Goal: Information Seeking & Learning: Get advice/opinions

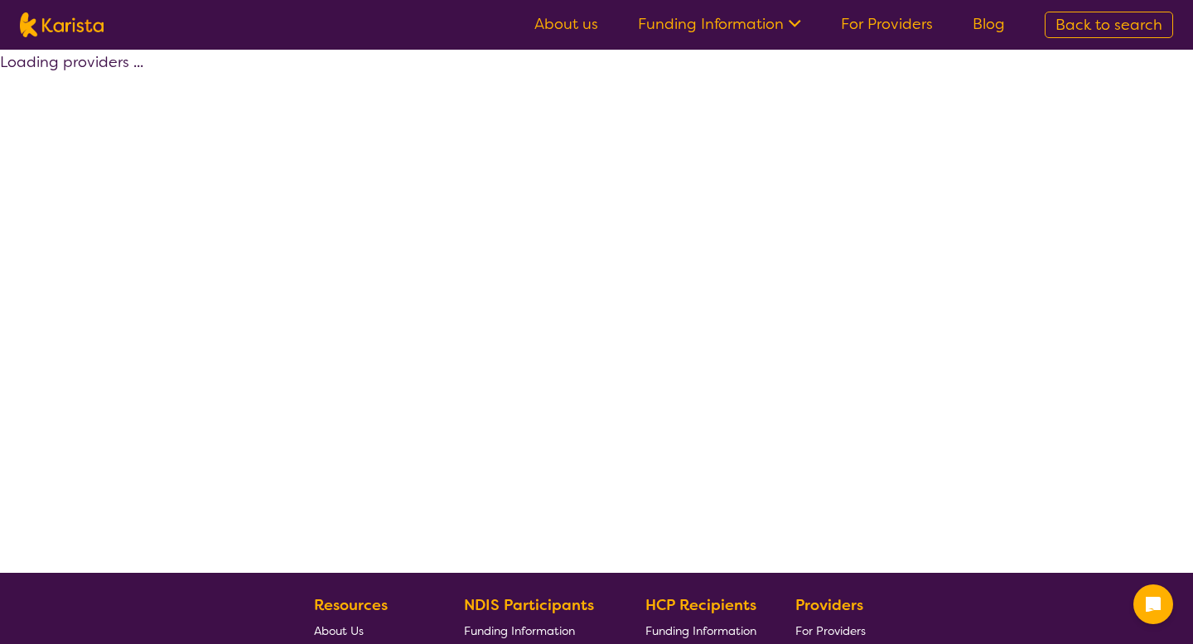
select select "by_score"
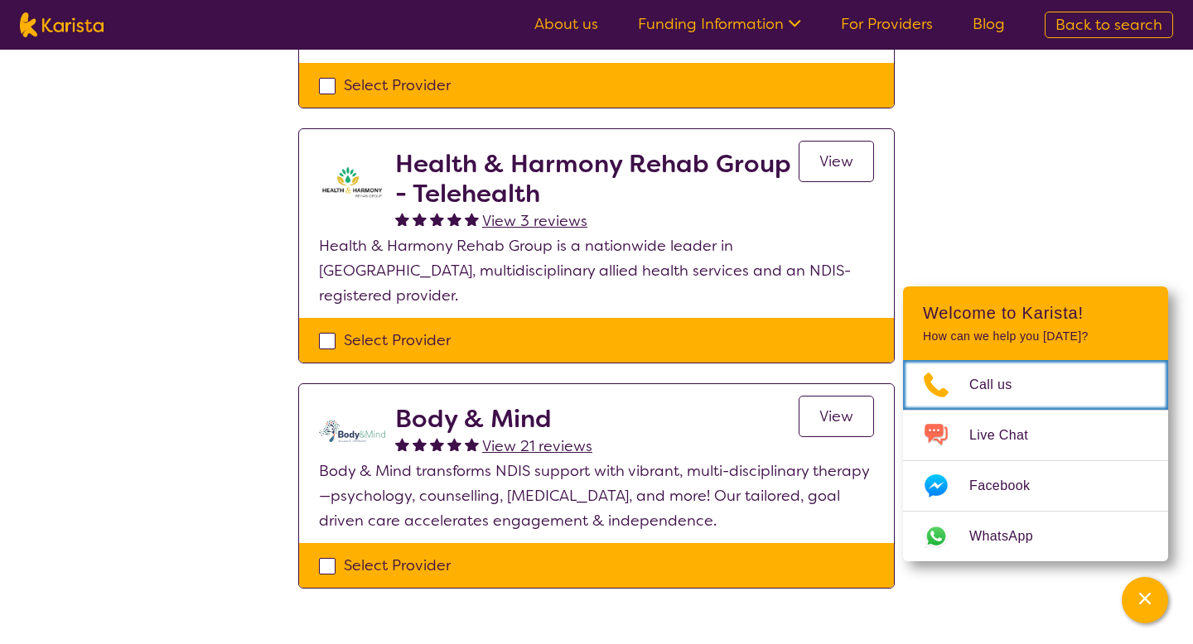
scroll to position [848, 0]
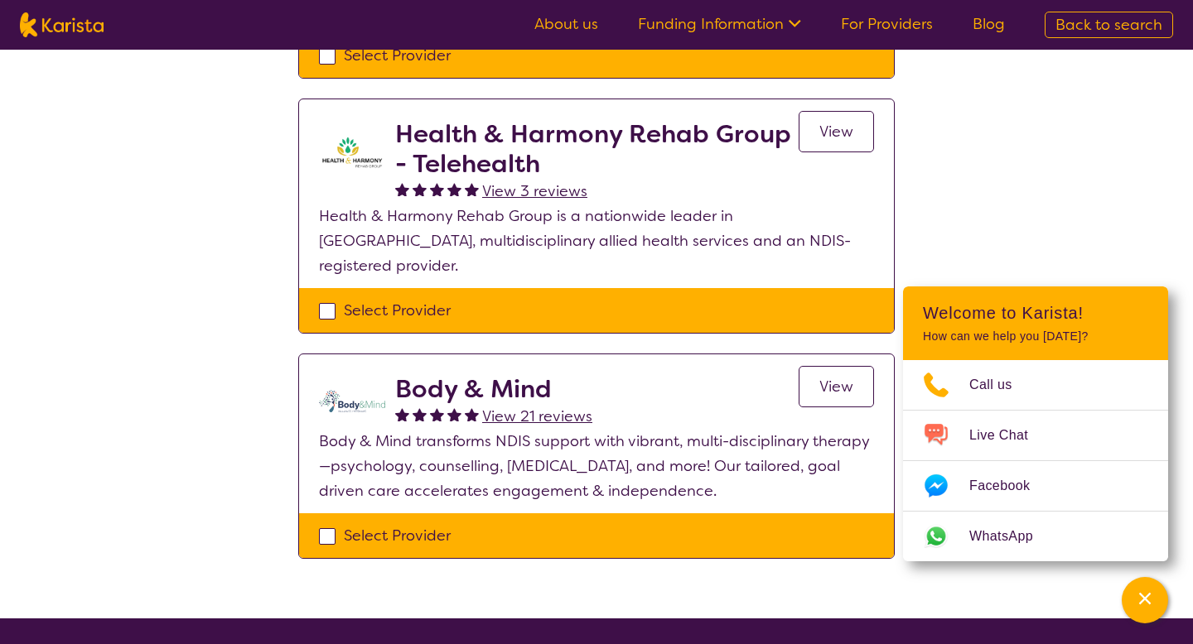
click at [523, 407] on span "View 21 reviews" at bounding box center [537, 417] width 110 height 20
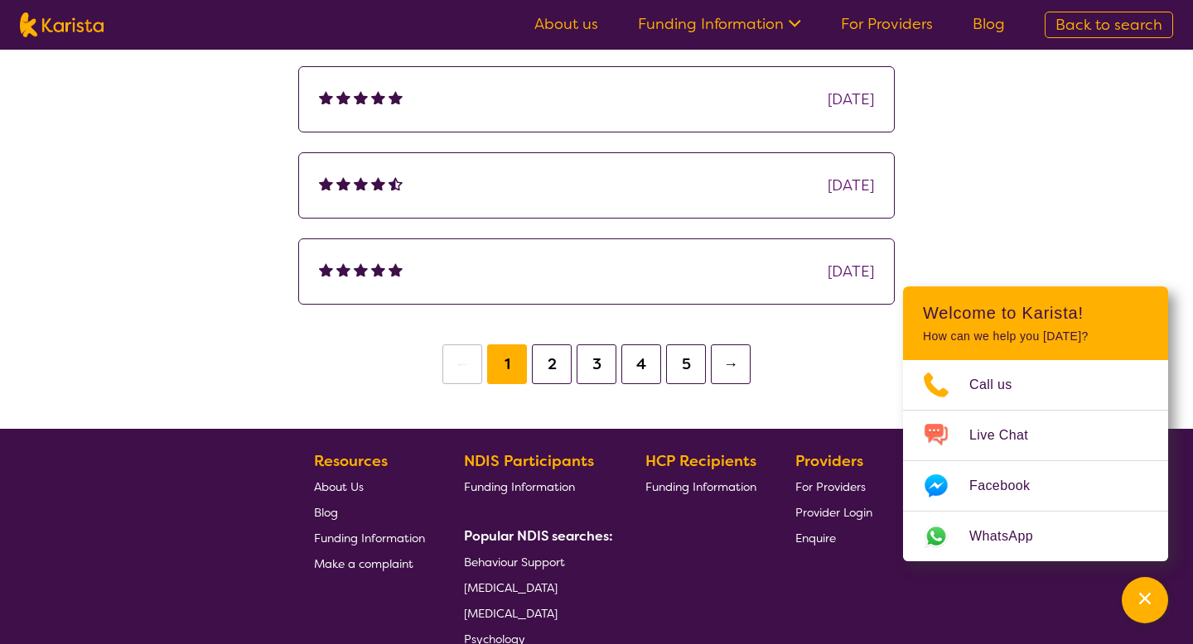
scroll to position [484, 0]
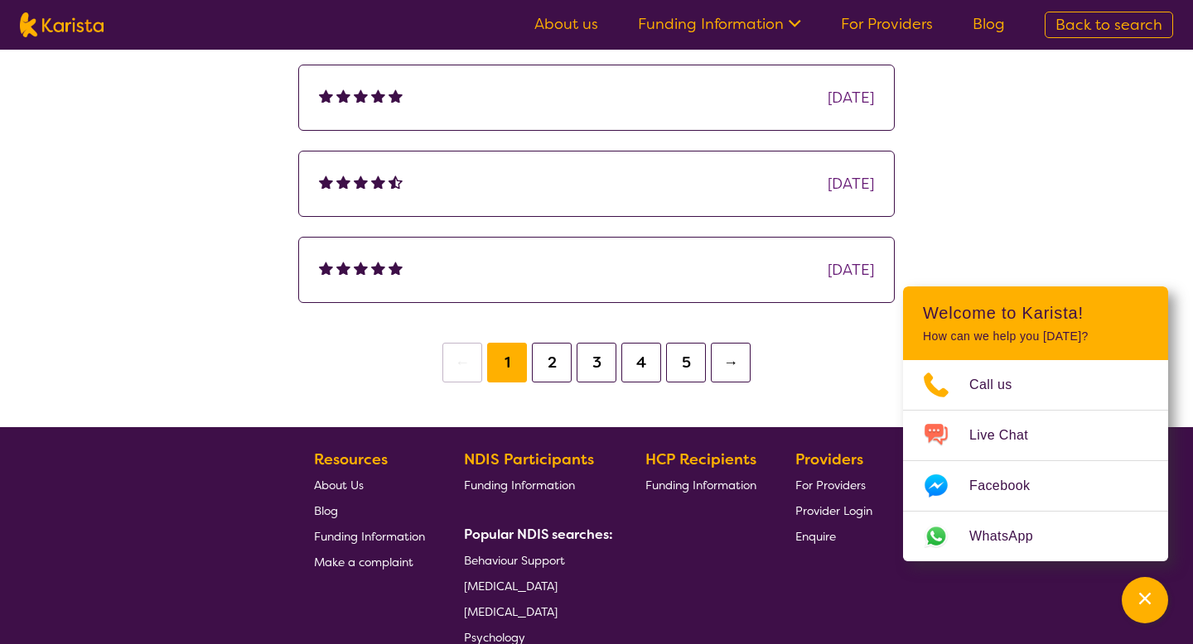
click at [540, 364] on button "2" at bounding box center [552, 363] width 40 height 40
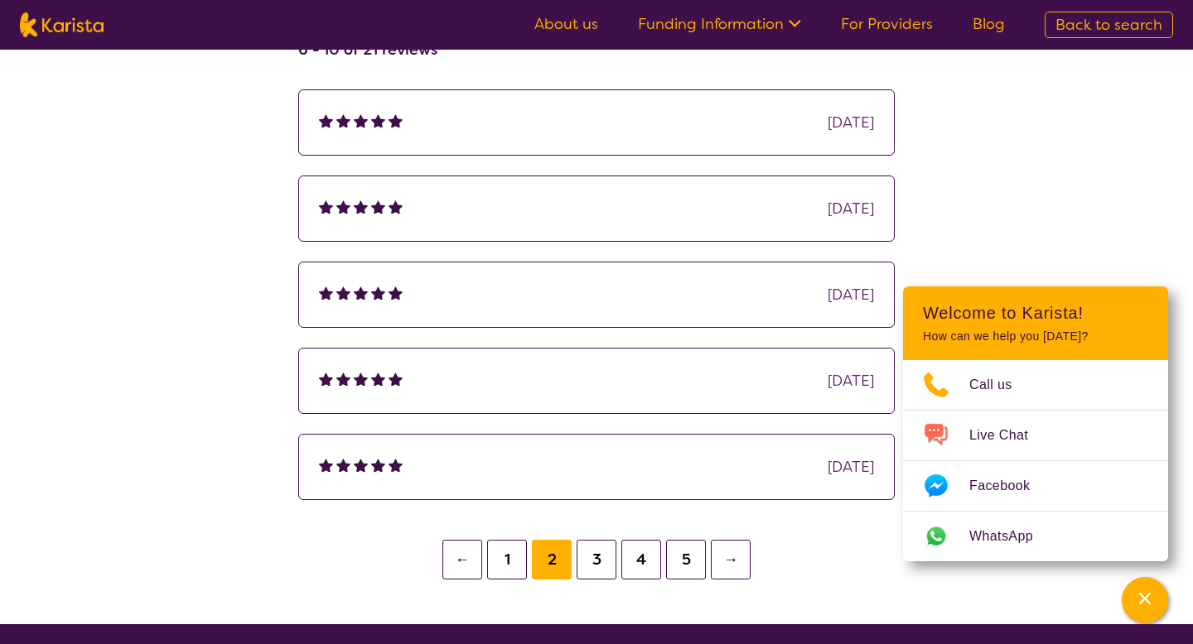
scroll to position [262, 0]
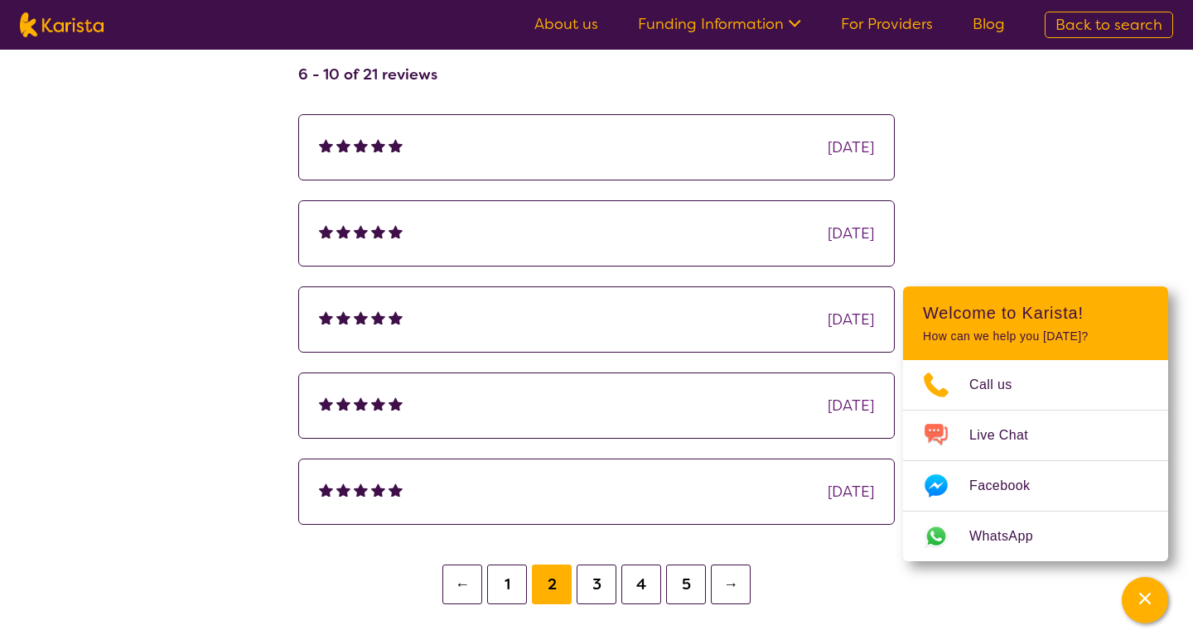
click at [591, 576] on button "3" at bounding box center [597, 585] width 40 height 40
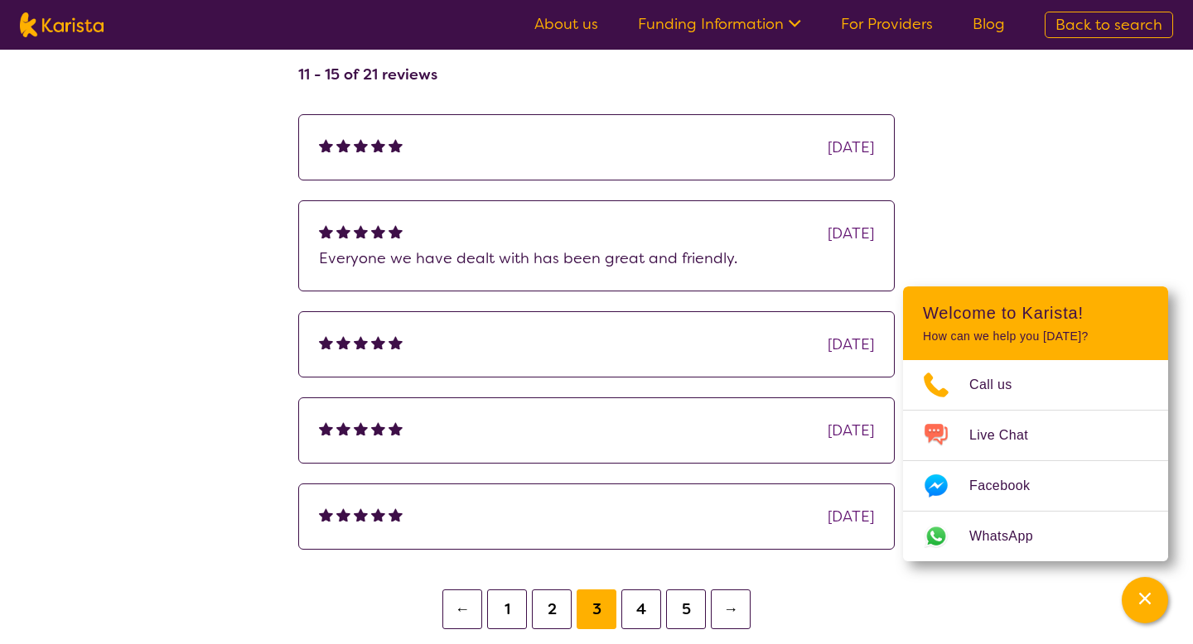
click at [634, 601] on button "4" at bounding box center [641, 610] width 40 height 40
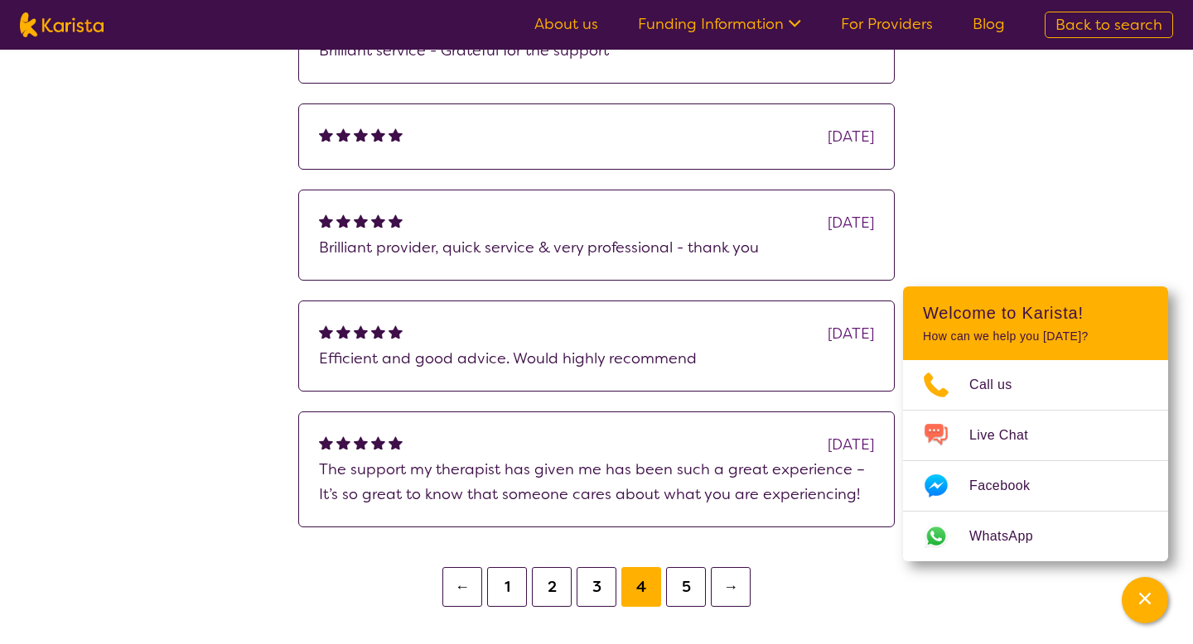
click at [671, 582] on button "5" at bounding box center [686, 587] width 40 height 40
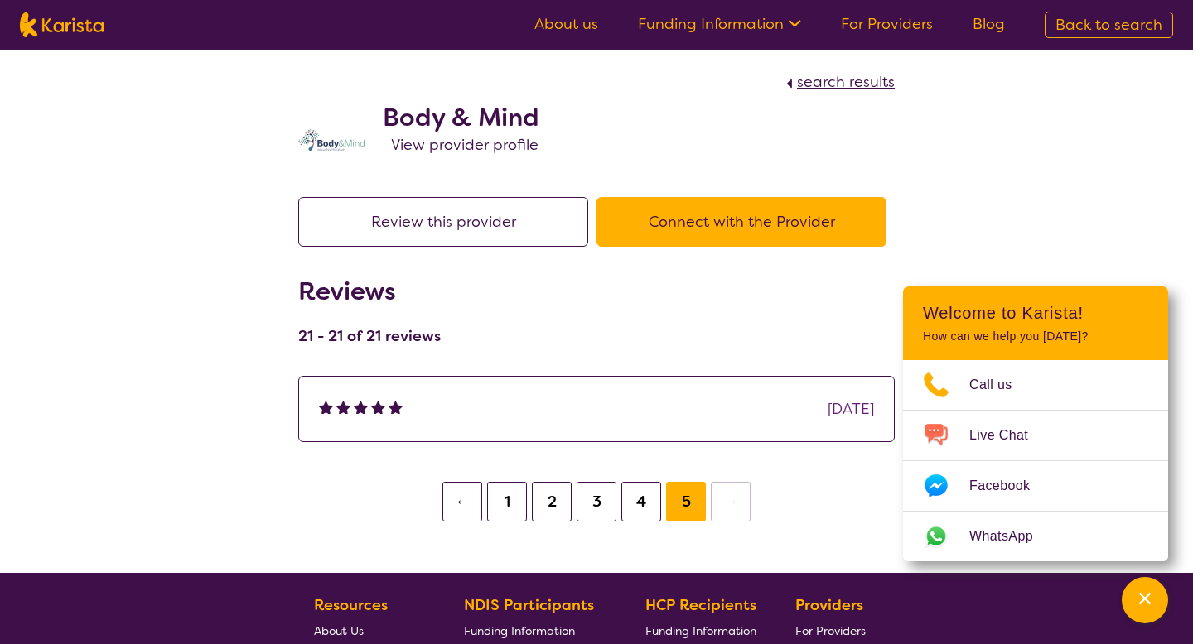
click at [826, 83] on span "search results" at bounding box center [846, 82] width 98 height 20
select select "by_score"
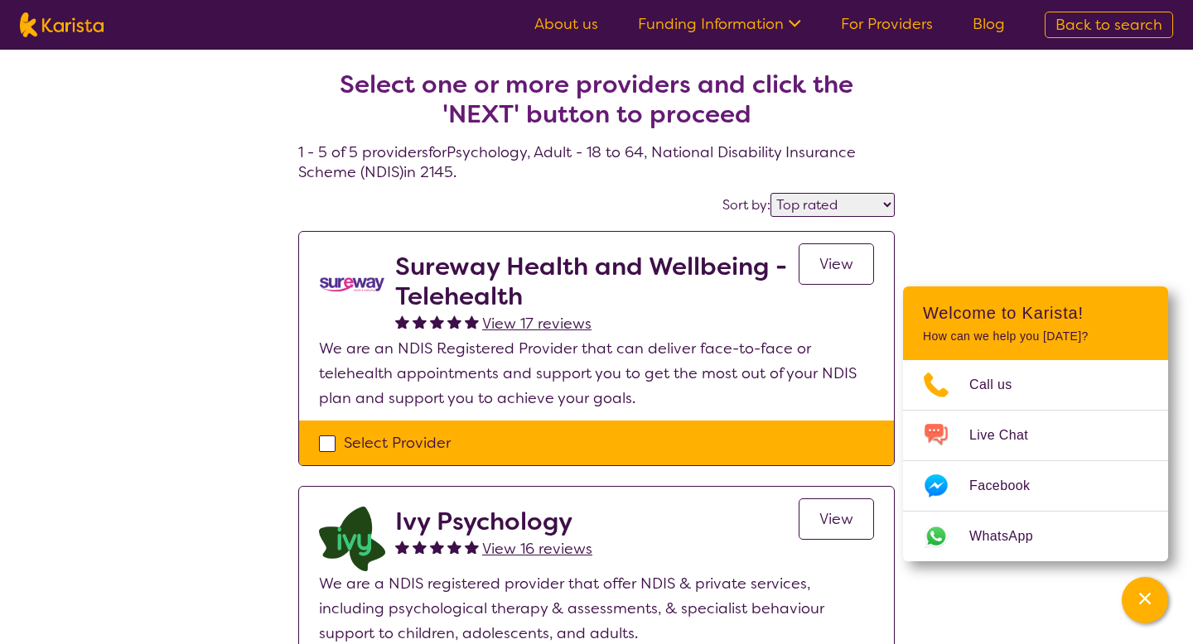
click at [577, 324] on span "View 17 reviews" at bounding box center [536, 324] width 109 height 20
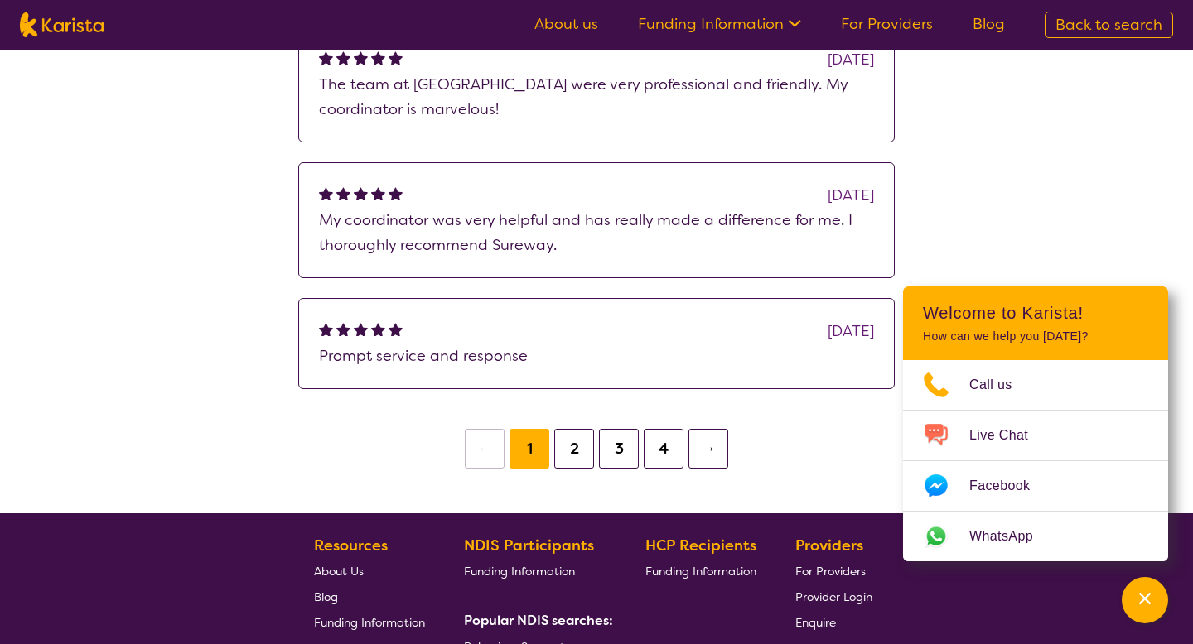
scroll to position [656, 0]
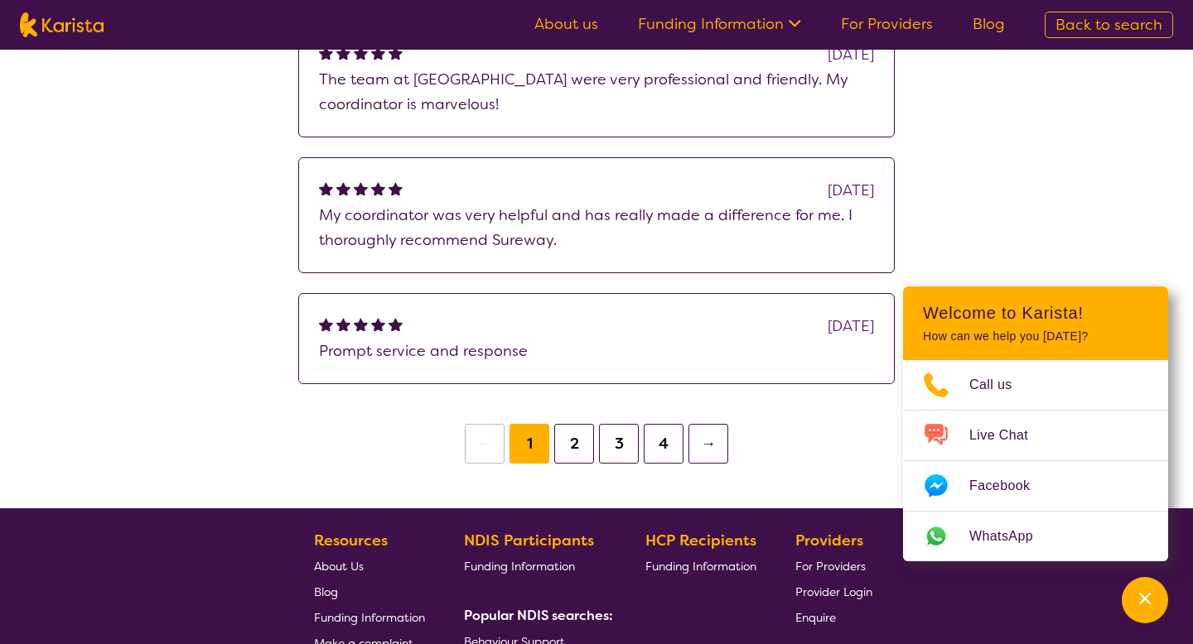
click at [576, 443] on button "2" at bounding box center [574, 444] width 40 height 40
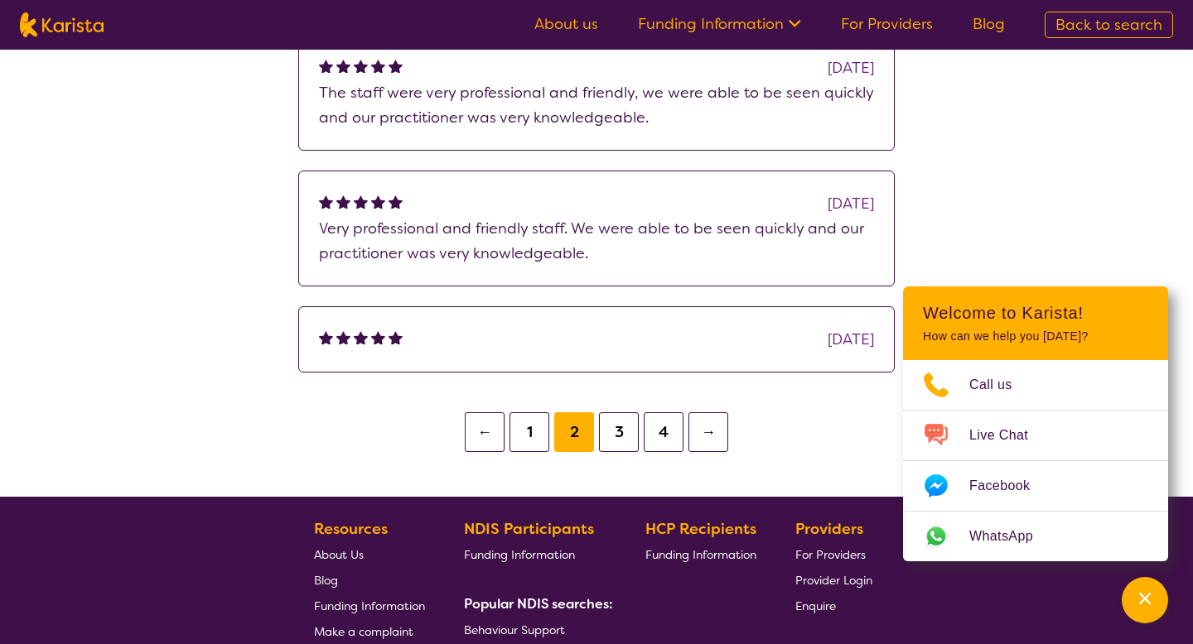
scroll to position [640, 0]
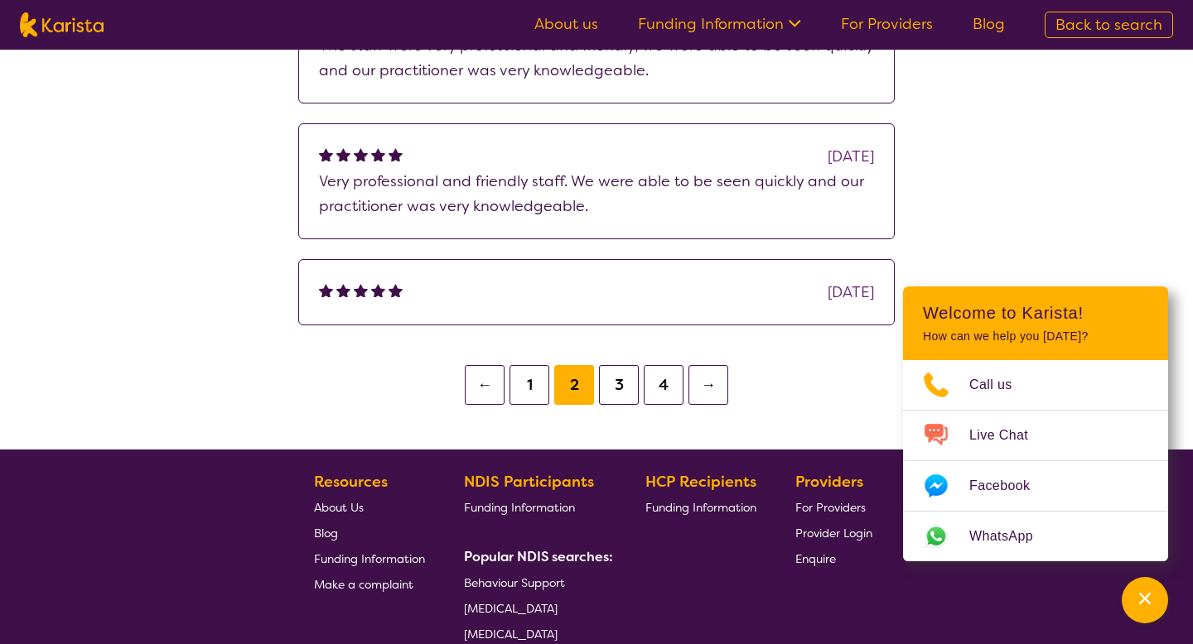
click at [612, 384] on button "3" at bounding box center [619, 385] width 40 height 40
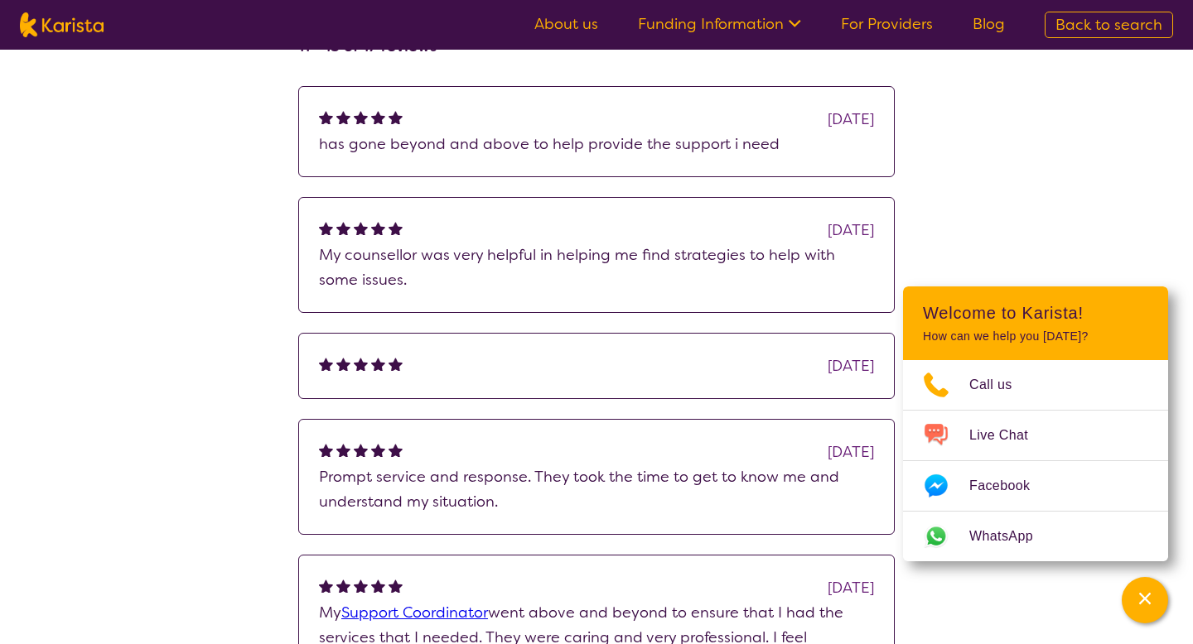
scroll to position [541, 0]
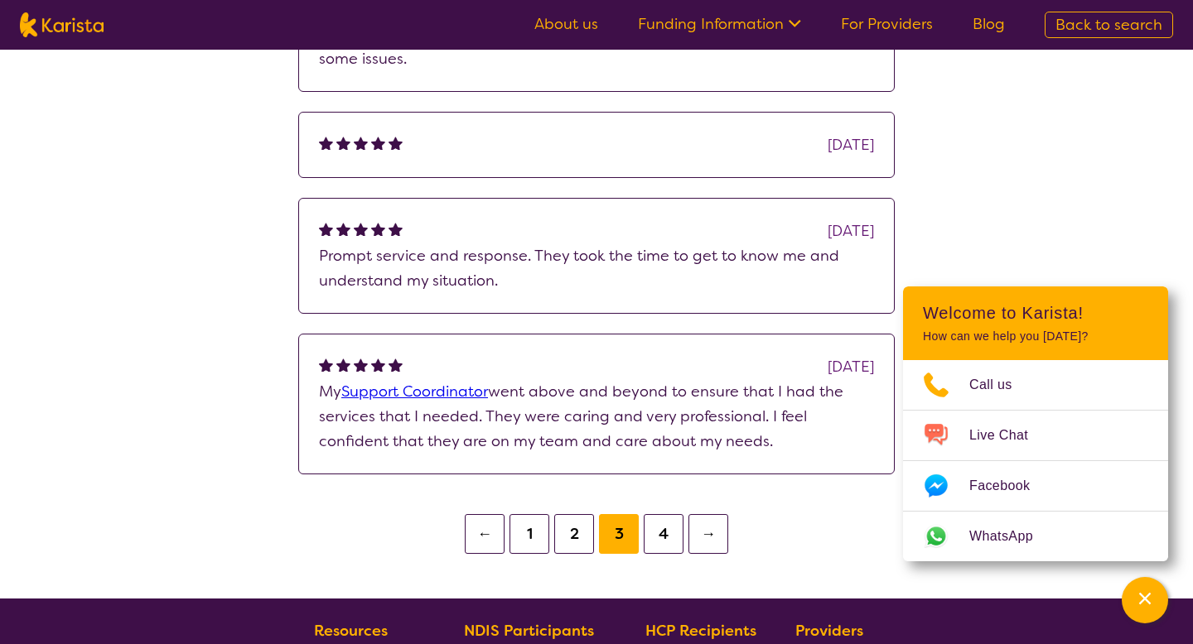
click at [663, 524] on button "4" at bounding box center [664, 534] width 40 height 40
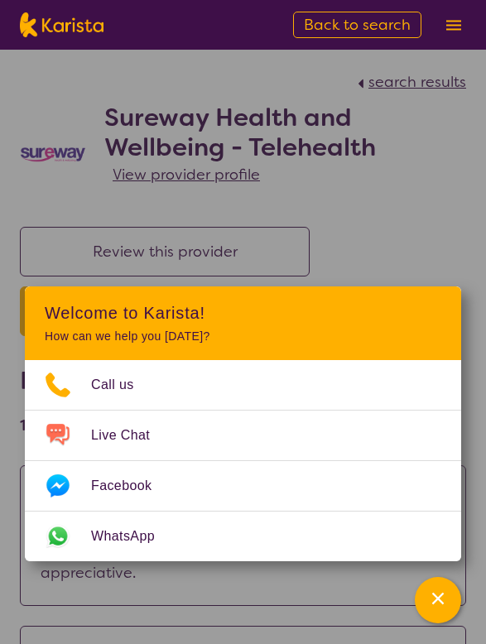
click at [421, 83] on span "search results" at bounding box center [418, 82] width 98 height 20
select select "by_score"
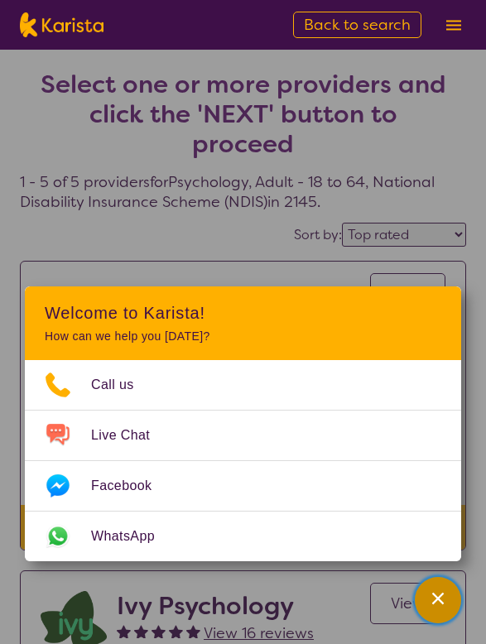
click at [435, 591] on icon "Channel Menu" at bounding box center [438, 599] width 17 height 17
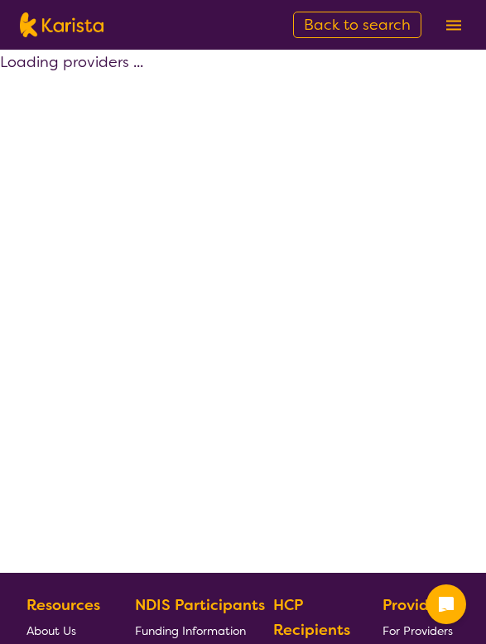
select select "by_score"
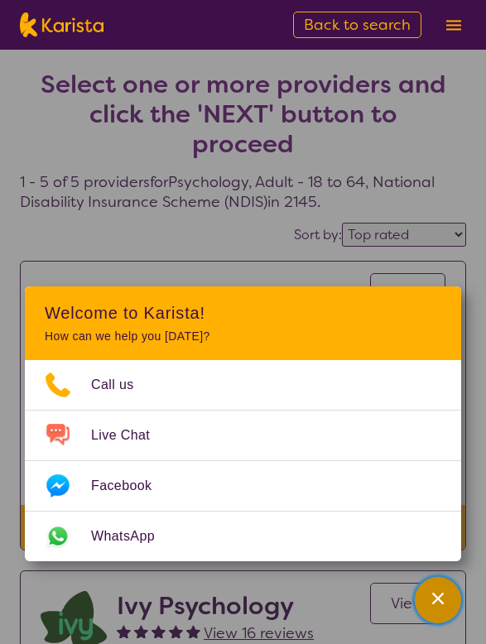
click at [451, 596] on div "Channel Menu" at bounding box center [438, 600] width 33 height 36
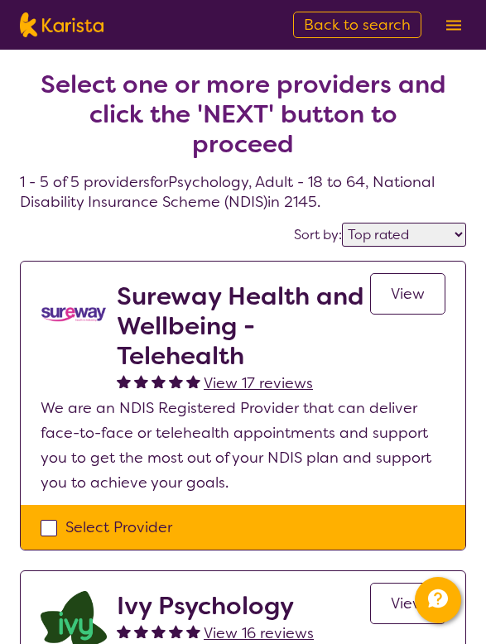
click at [325, 26] on span "Back to search" at bounding box center [357, 25] width 107 height 20
select select "[MEDICAL_DATA]"
select select "EC"
select select "NDIS"
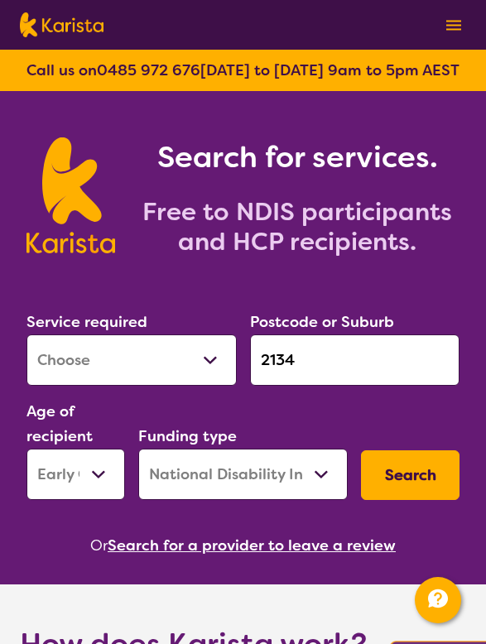
click at [269, 547] on button "Search for a provider to leave a review" at bounding box center [252, 545] width 288 height 25
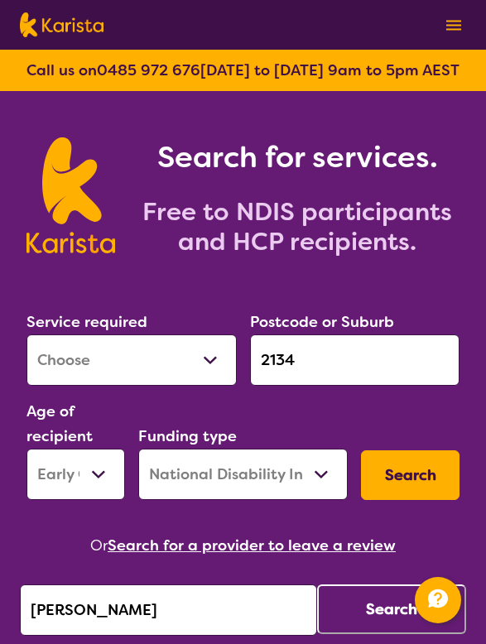
click at [234, 594] on input "David Parke" at bounding box center [168, 610] width 297 height 51
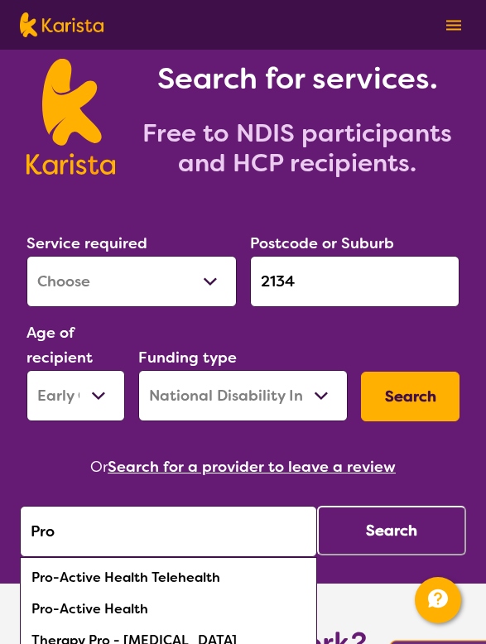
scroll to position [108, 0]
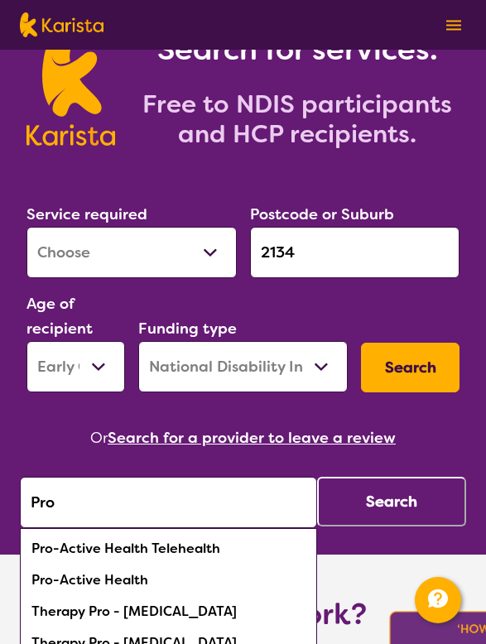
click at [138, 581] on div "Pro-Active Health" at bounding box center [168, 580] width 281 height 31
type input "Pro-Active Health"
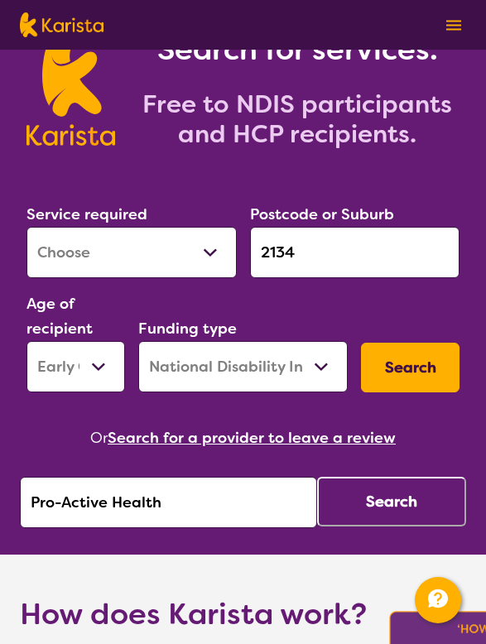
click at [380, 494] on button "Search" at bounding box center [391, 502] width 149 height 50
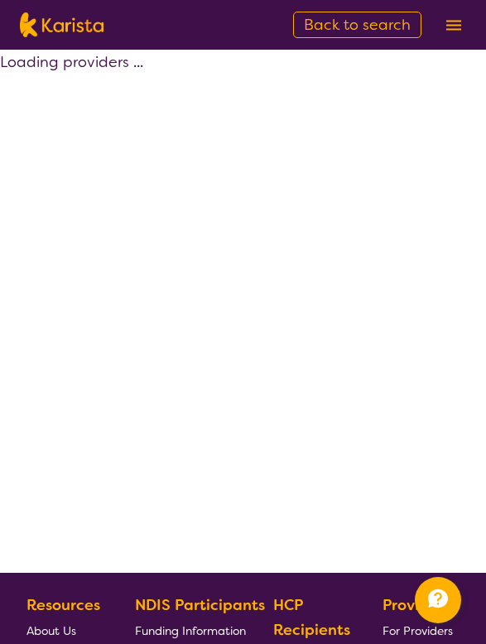
select select "by_score"
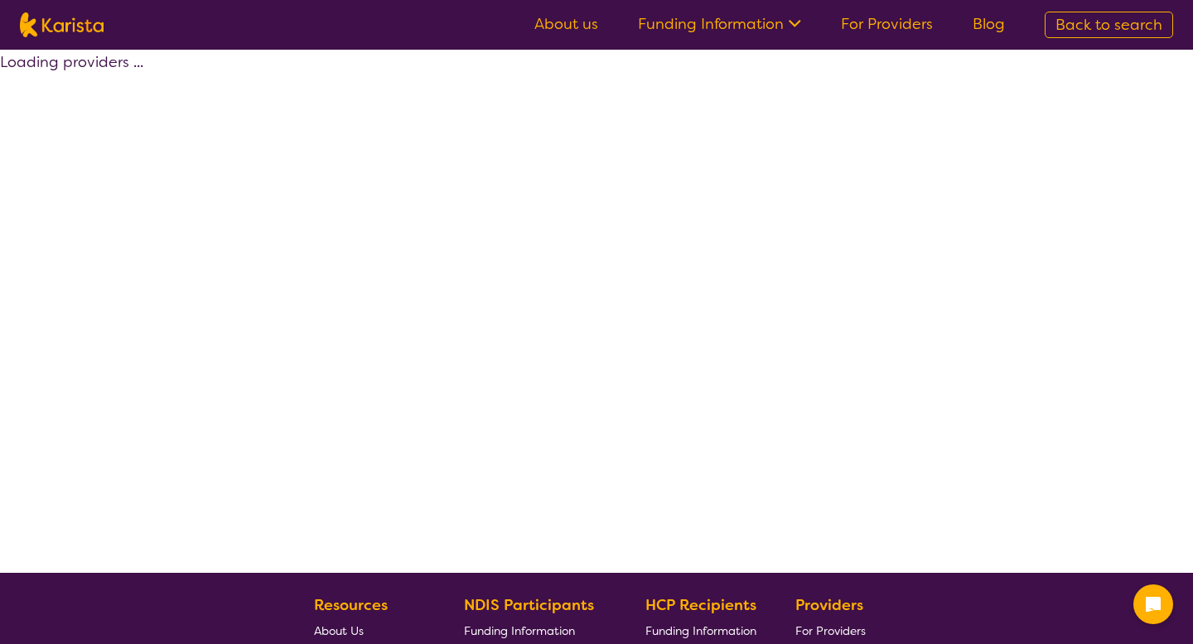
select select "by_score"
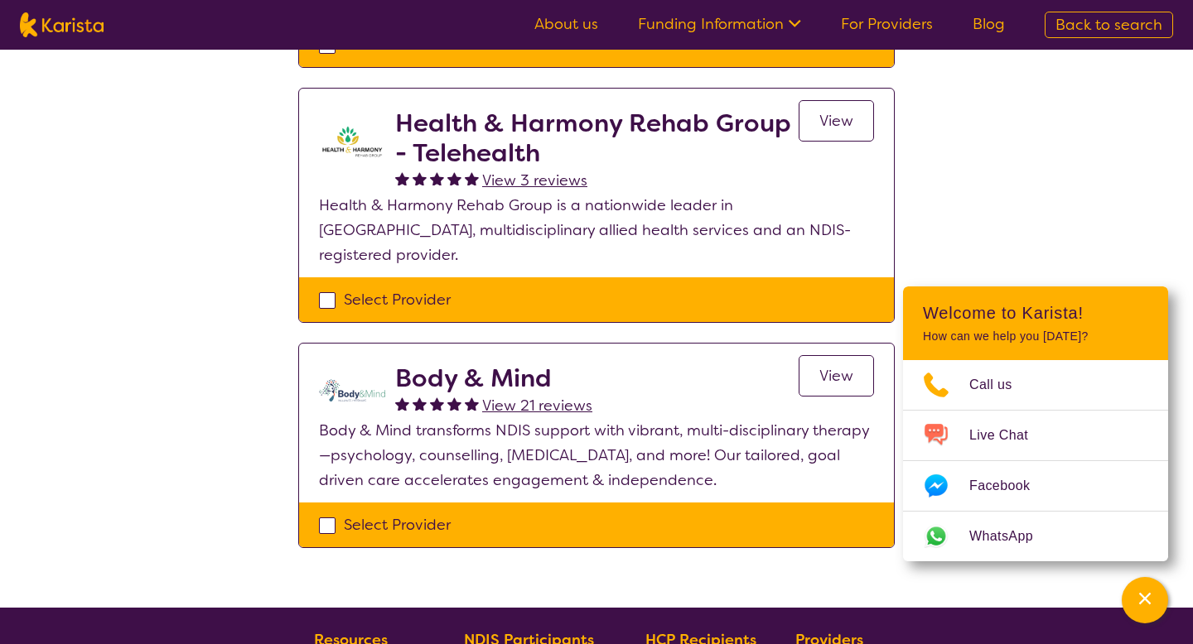
scroll to position [870, 0]
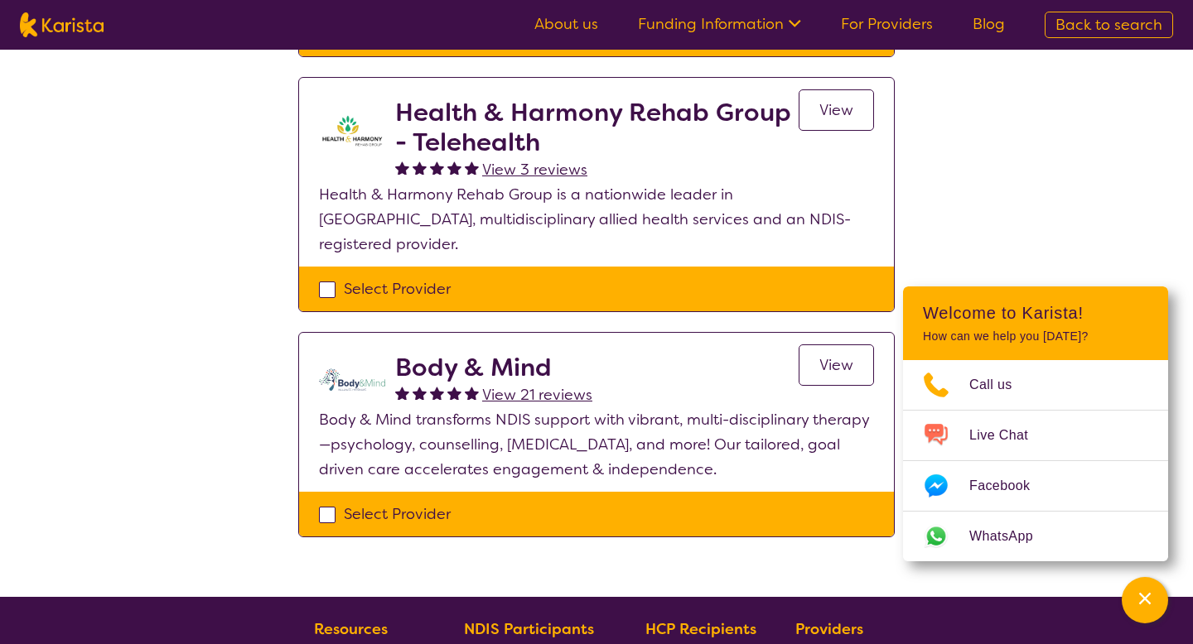
click at [543, 164] on span "View 3 reviews" at bounding box center [534, 170] width 105 height 20
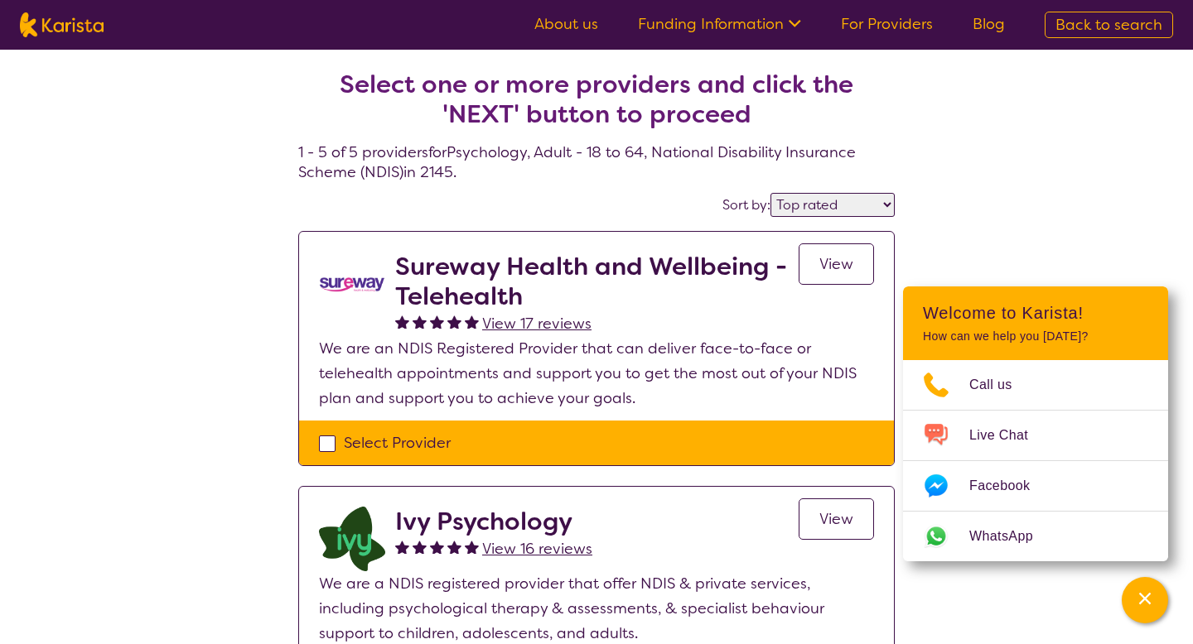
click at [803, 205] on select "Highly reviewed Top rated" at bounding box center [832, 205] width 124 height 24
select select "highly_reviewed"
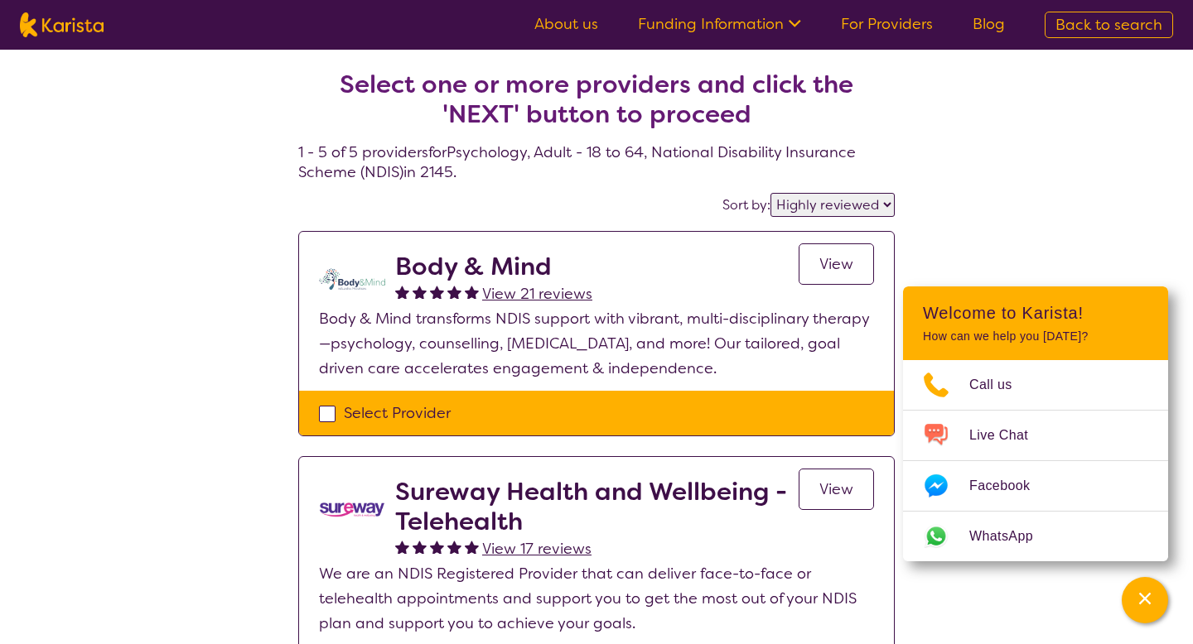
click at [553, 292] on span "View 21 reviews" at bounding box center [537, 294] width 110 height 20
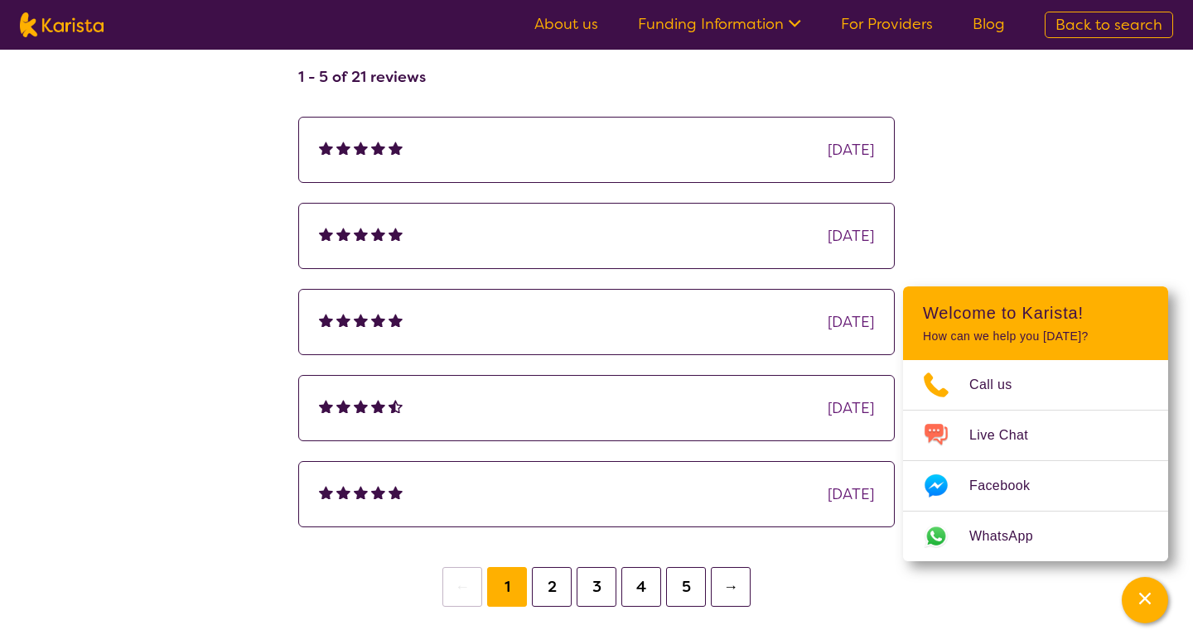
scroll to position [662, 0]
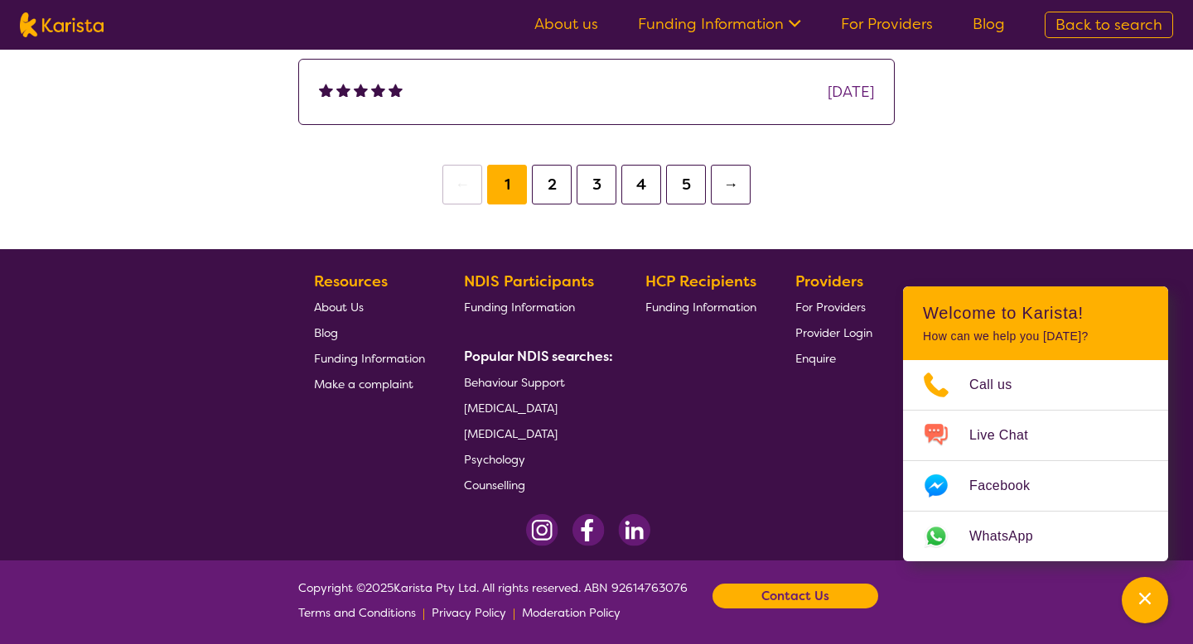
click at [683, 189] on button "5" at bounding box center [686, 185] width 40 height 40
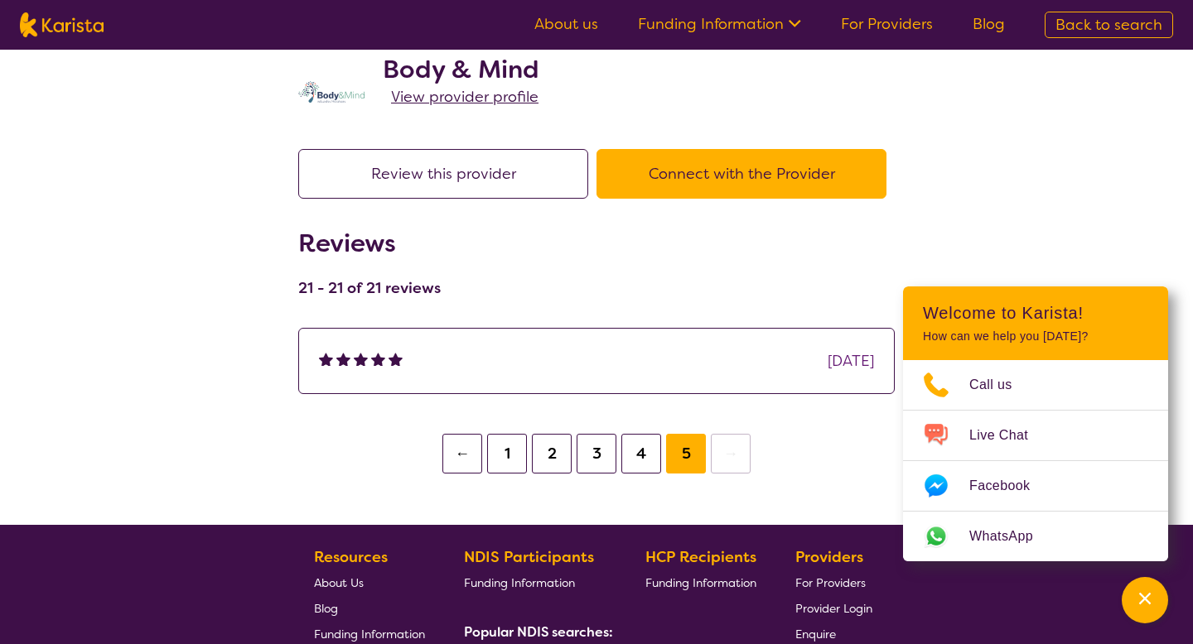
scroll to position [42, 0]
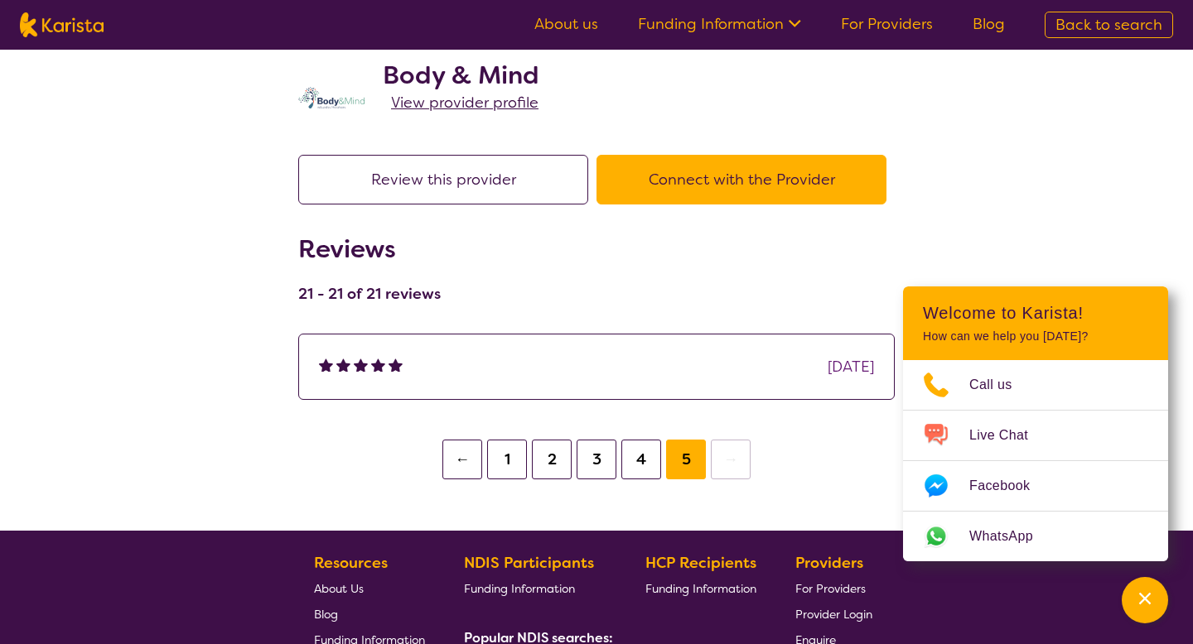
click at [621, 444] on button "4" at bounding box center [641, 460] width 40 height 40
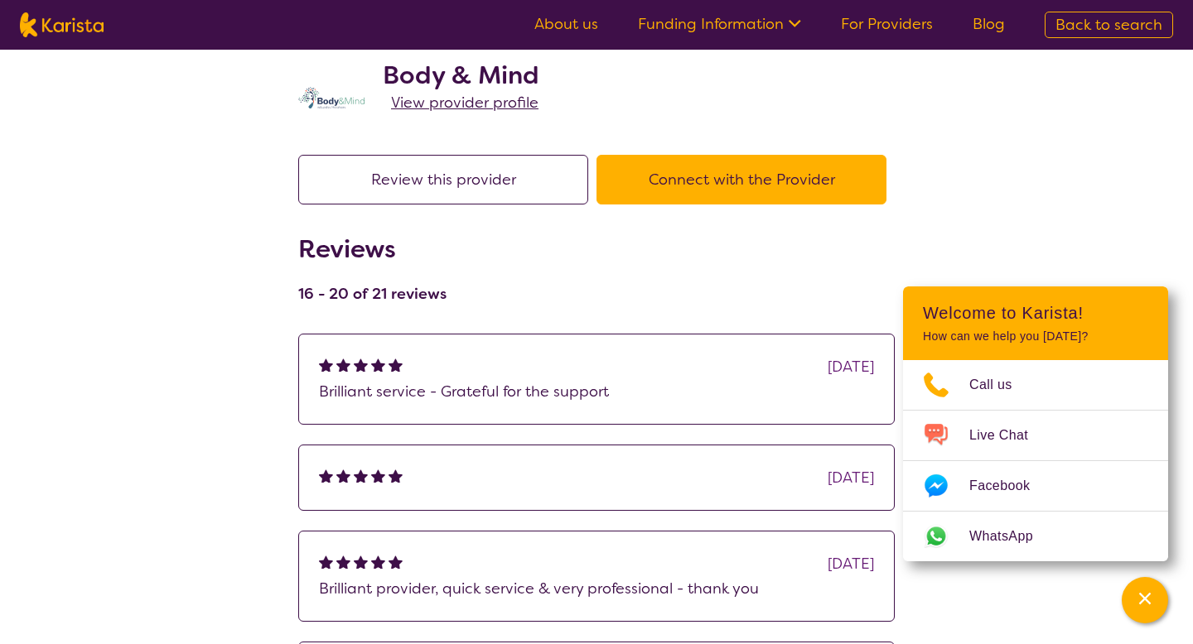
scroll to position [562, 0]
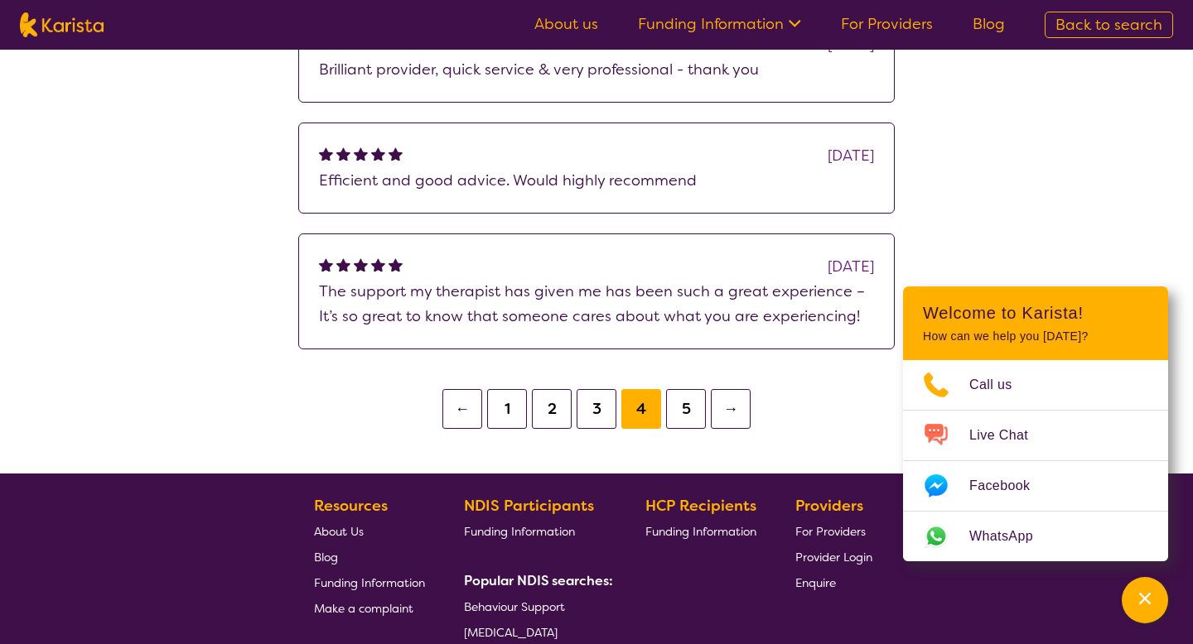
click at [596, 411] on button "3" at bounding box center [597, 409] width 40 height 40
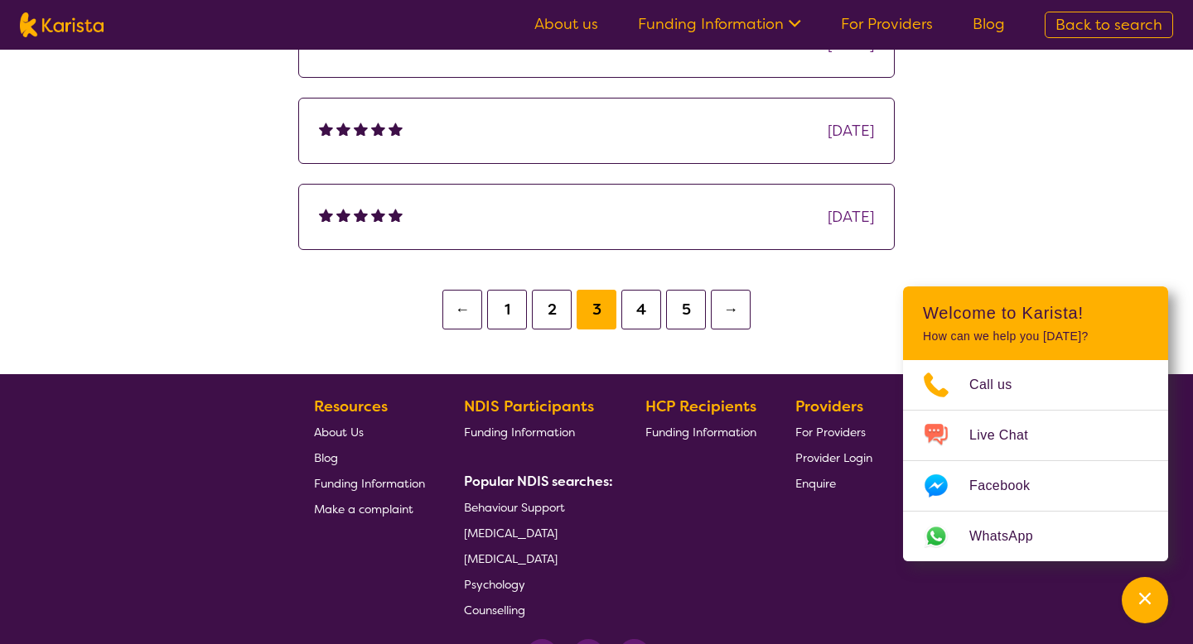
click at [549, 321] on button "2" at bounding box center [552, 310] width 40 height 40
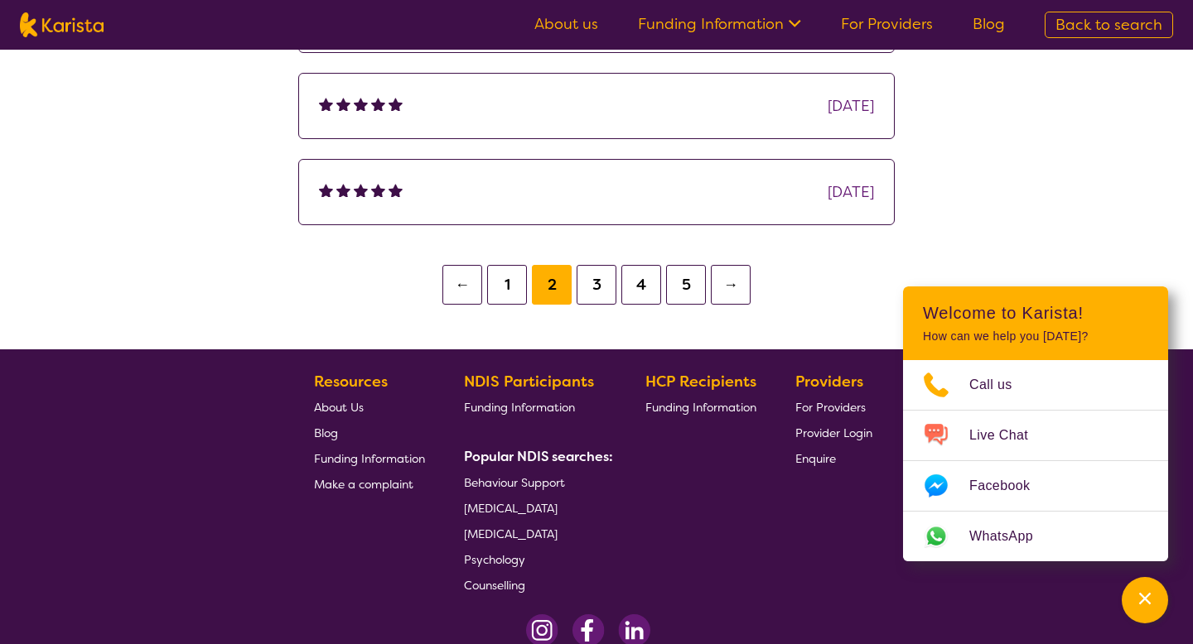
click at [519, 303] on button "1" at bounding box center [507, 285] width 40 height 40
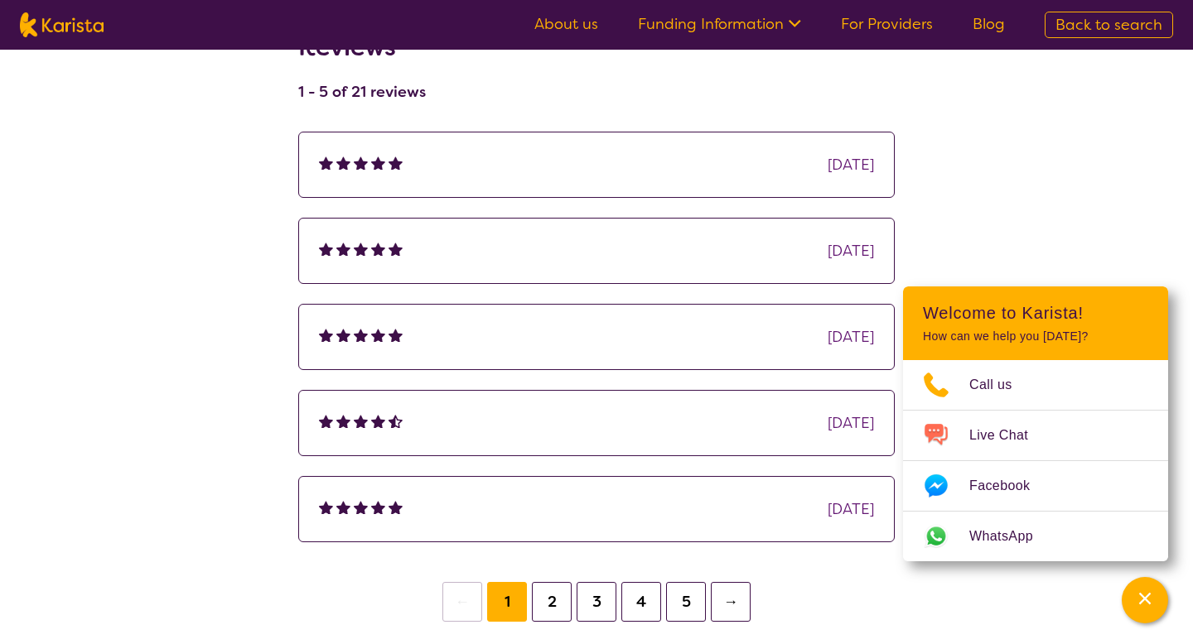
scroll to position [241, 0]
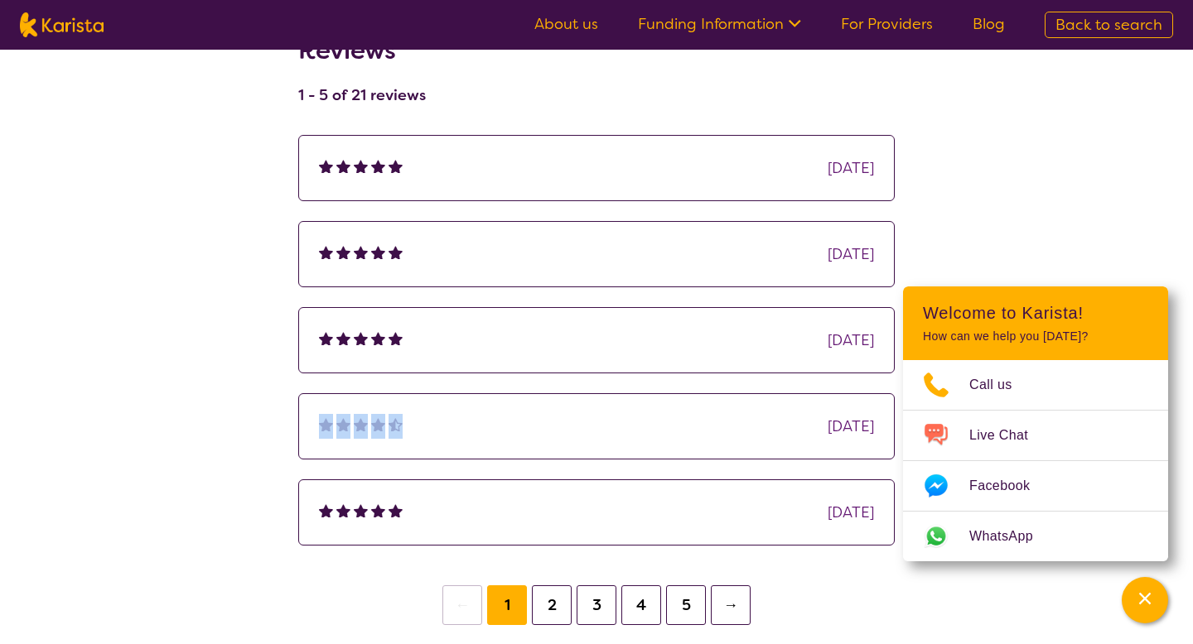
drag, startPoint x: 440, startPoint y: 422, endPoint x: 315, endPoint y: 419, distance: 125.1
click at [315, 419] on div "[DATE]" at bounding box center [596, 426] width 596 height 66
click at [235, 364] on div "search results Body & Mind View provider profile Review this provider Connect w…" at bounding box center [596, 220] width 1193 height 822
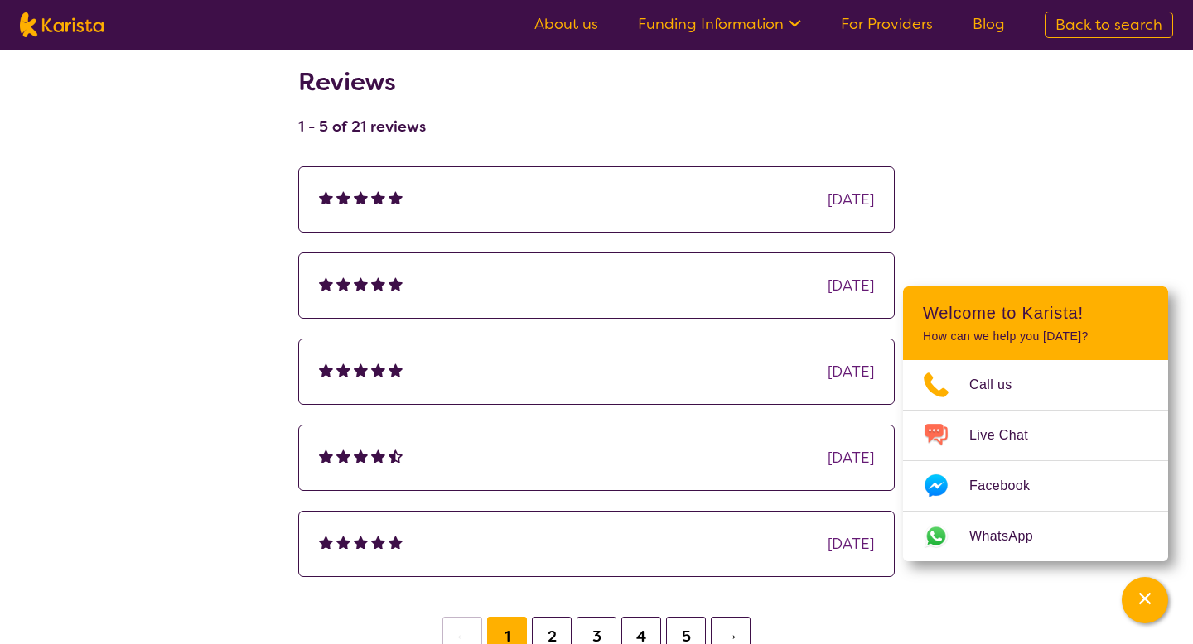
scroll to position [218, 0]
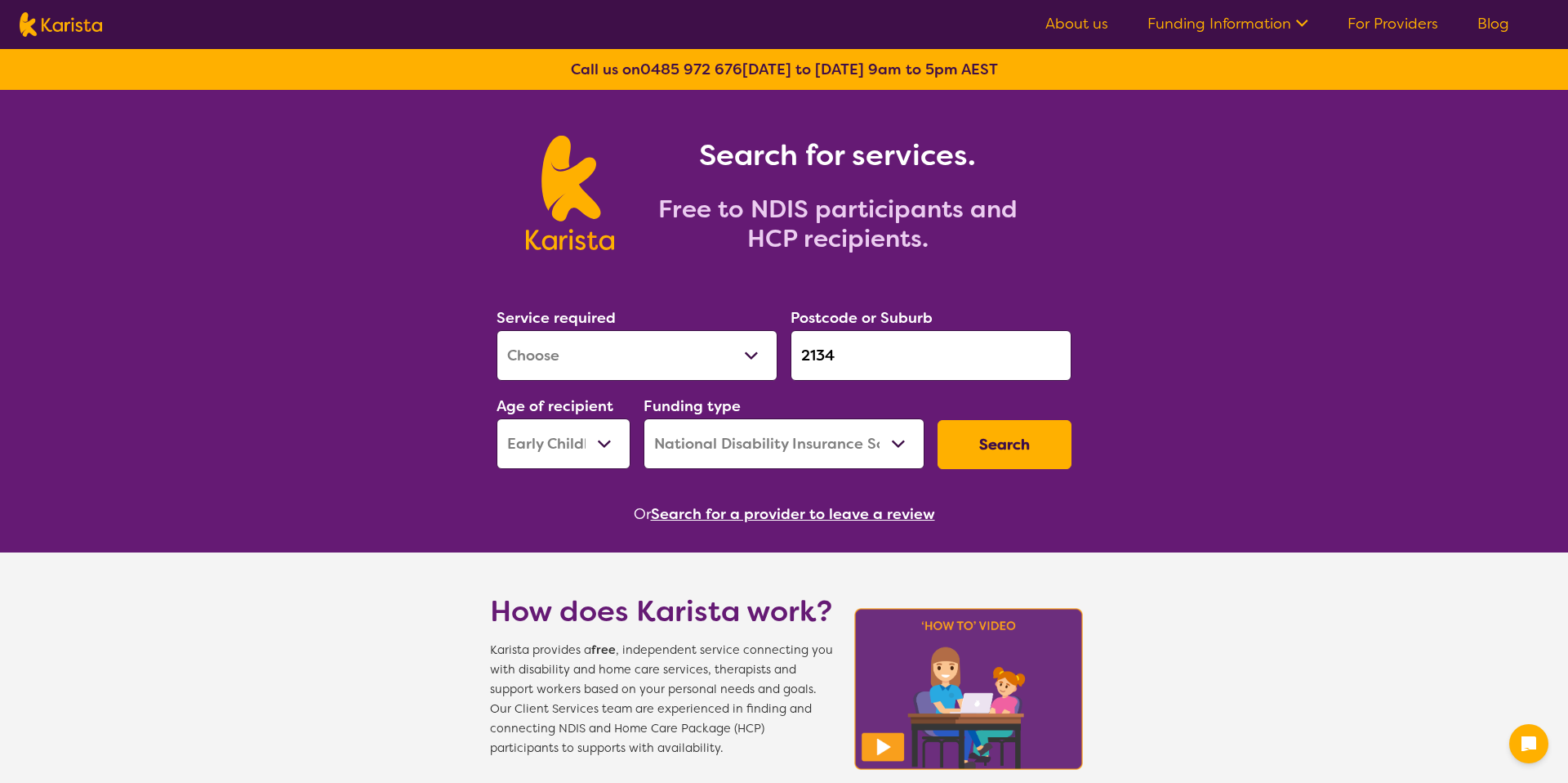
select select "[MEDICAL_DATA]"
select select "EC"
select select "NDIS"
click at [990, 428] on button "Search" at bounding box center [1005, 445] width 134 height 49
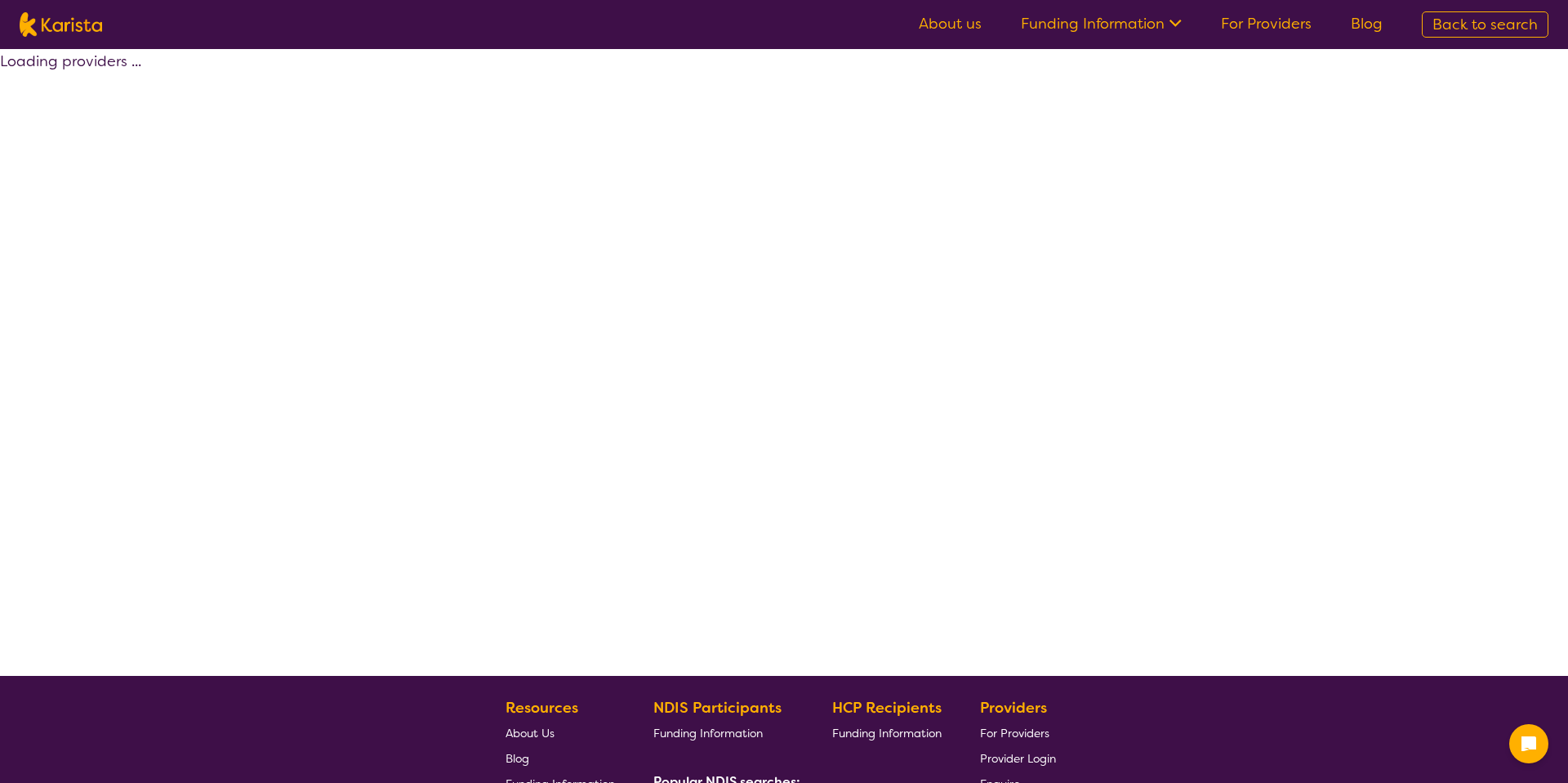
select select "by_score"
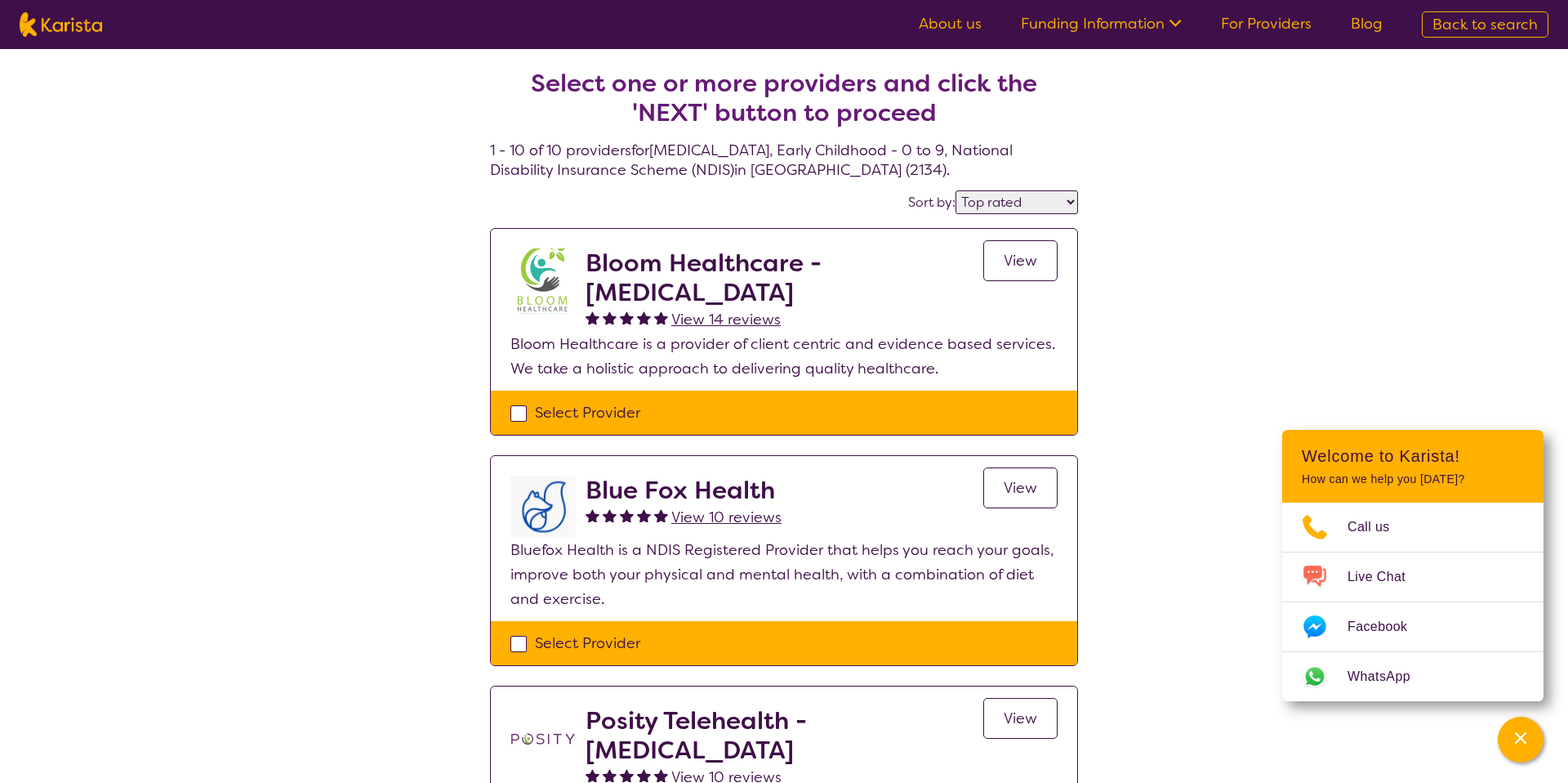
click at [856, 122] on h2 "Select one or more providers and click the 'NEXT' button to proceed" at bounding box center [784, 99] width 549 height 59
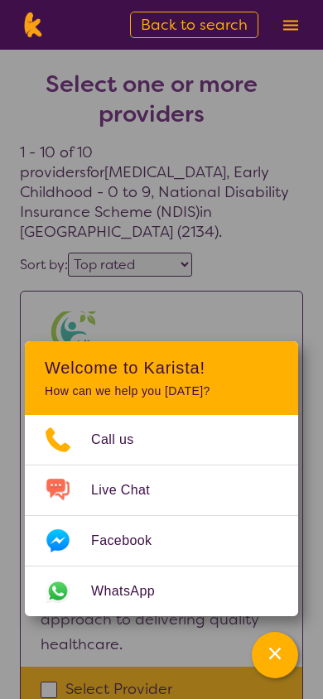
click at [292, 667] on section "Bloom Healthcare - [MEDICAL_DATA] View 14 reviews View Bloom Healthcare is a pr…" at bounding box center [162, 479] width 282 height 375
click at [281, 656] on icon "Channel Menu" at bounding box center [275, 653] width 17 height 17
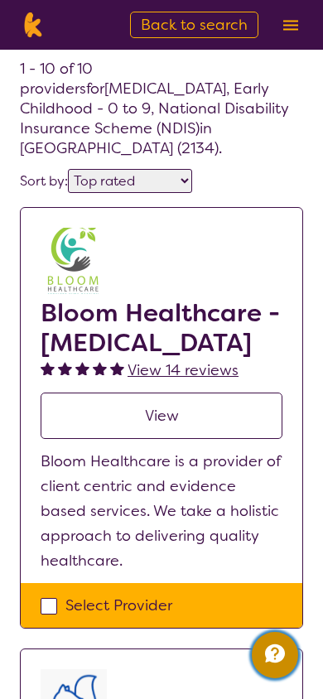
scroll to position [87, 0]
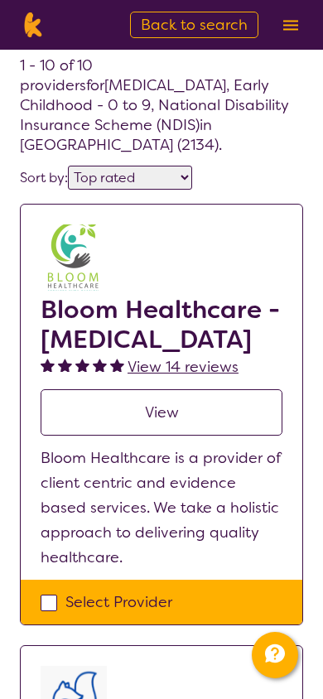
click at [172, 436] on link "View" at bounding box center [162, 412] width 242 height 46
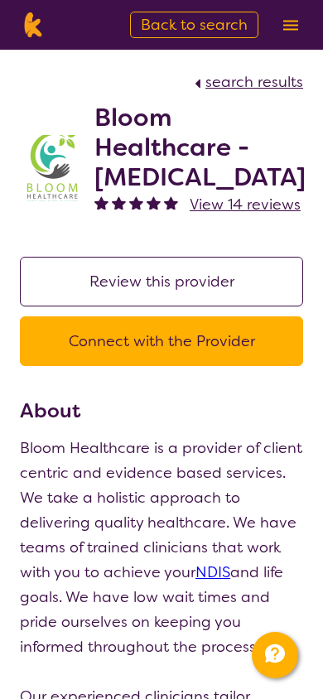
click at [217, 84] on span "search results" at bounding box center [254, 82] width 98 height 20
select select "by_score"
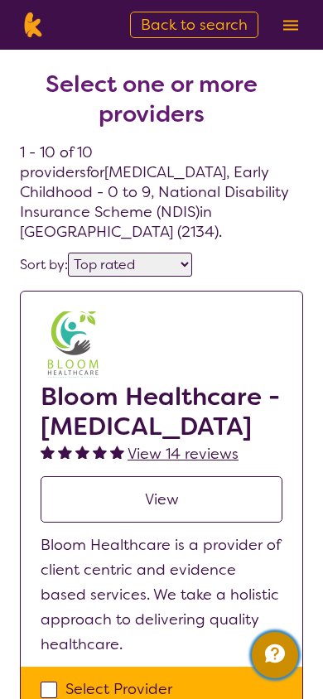
click at [287, 645] on icon "Channel Menu" at bounding box center [274, 653] width 33 height 33
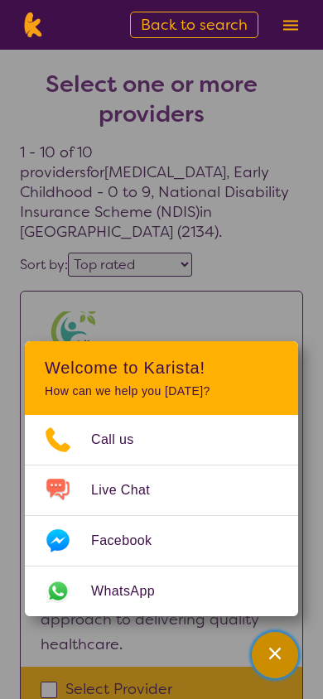
click at [278, 652] on icon "Channel Menu" at bounding box center [275, 653] width 17 height 17
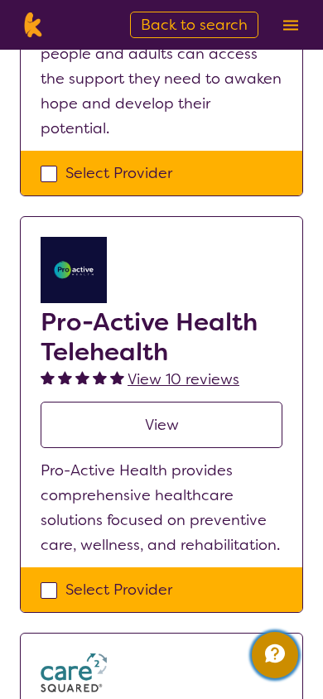
scroll to position [2763, 0]
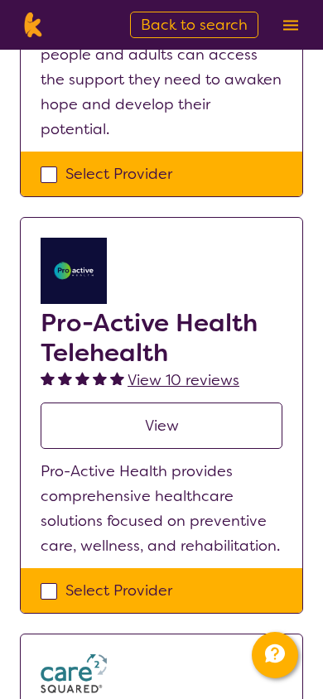
click at [162, 416] on span "View" at bounding box center [162, 426] width 34 height 20
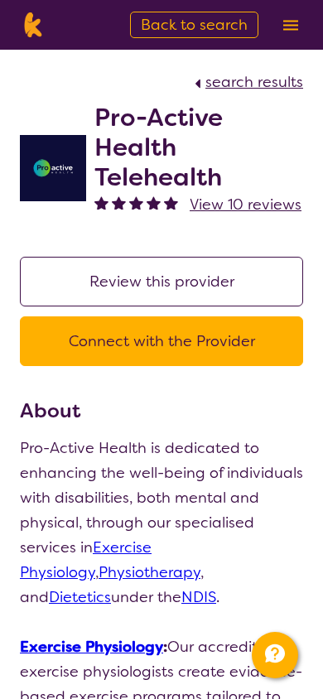
click at [234, 84] on span "search results" at bounding box center [254, 82] width 98 height 20
select select "by_score"
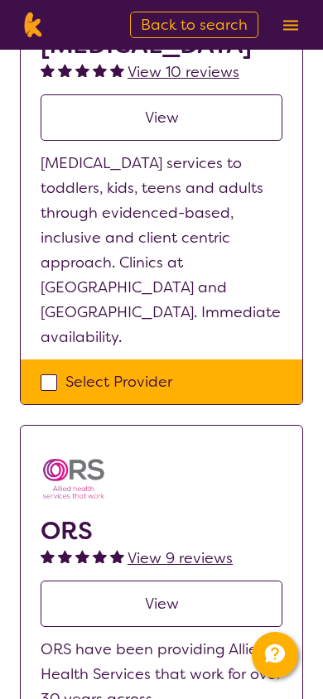
scroll to position [1512, 0]
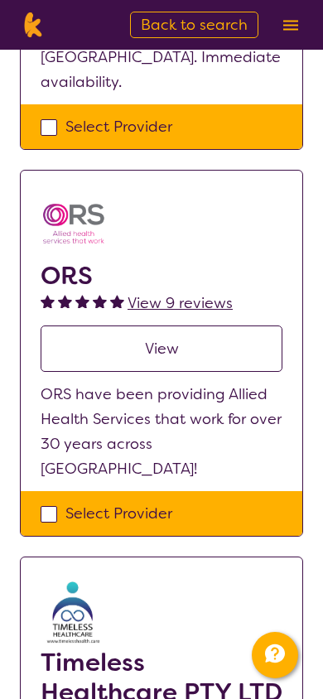
click at [133, 514] on div "Select Provider" at bounding box center [162, 513] width 242 height 25
checkbox input "true"
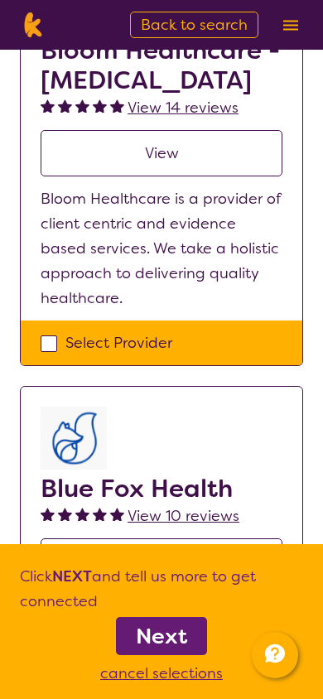
scroll to position [350, 0]
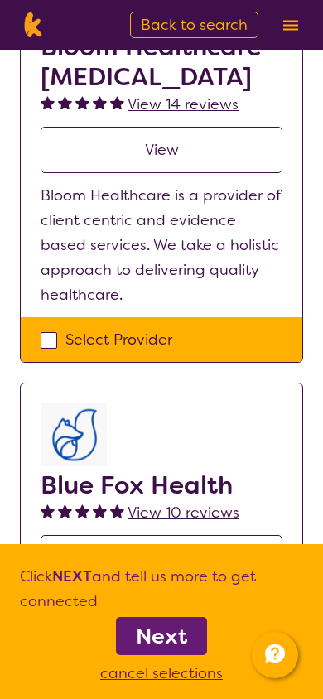
click at [152, 352] on div "Select Provider" at bounding box center [162, 339] width 242 height 25
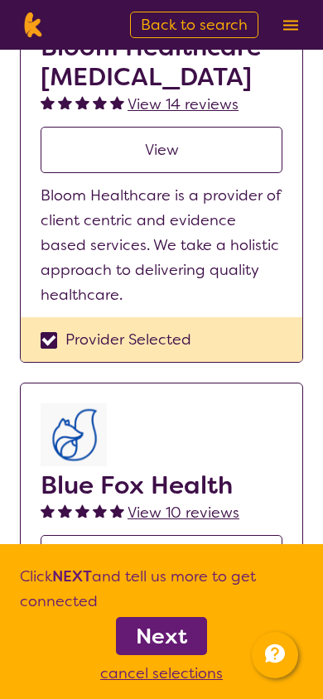
click at [152, 352] on div "Provider Selected" at bounding box center [162, 339] width 242 height 25
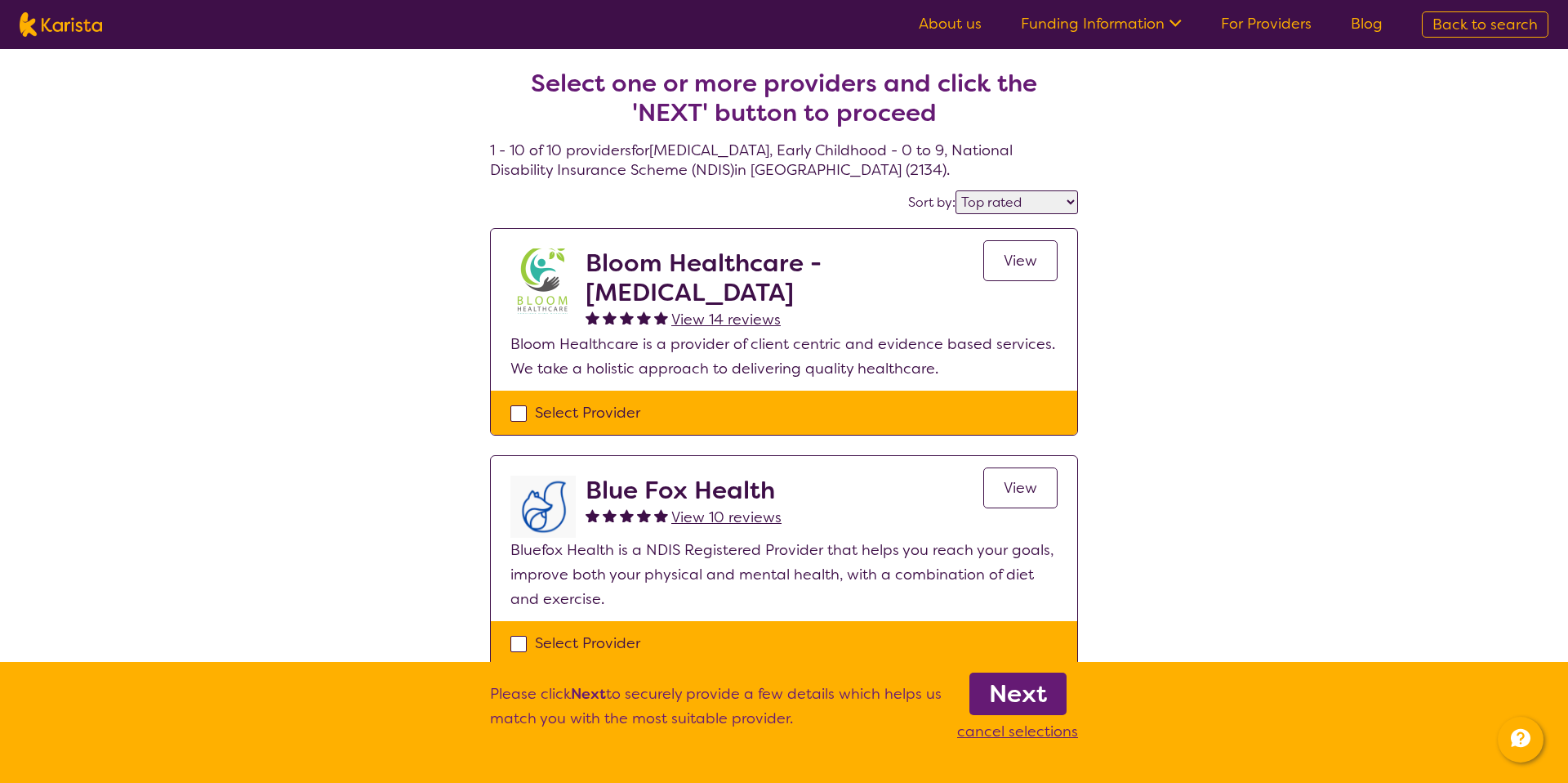
click at [870, 417] on div "Select Provider" at bounding box center [784, 412] width 547 height 25
checkbox input "true"
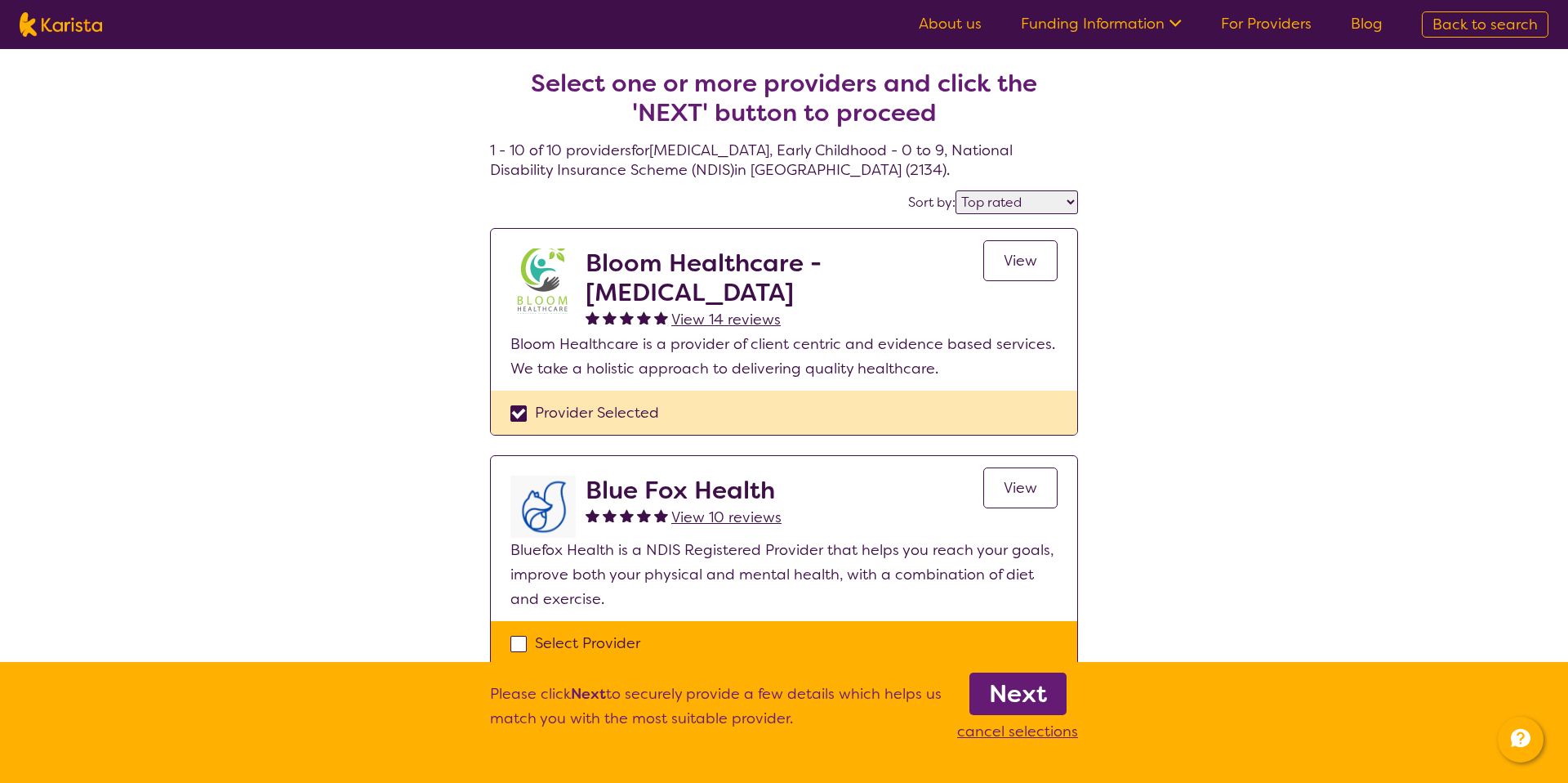
click at [1016, 698] on b "Next" at bounding box center [1018, 693] width 58 height 33
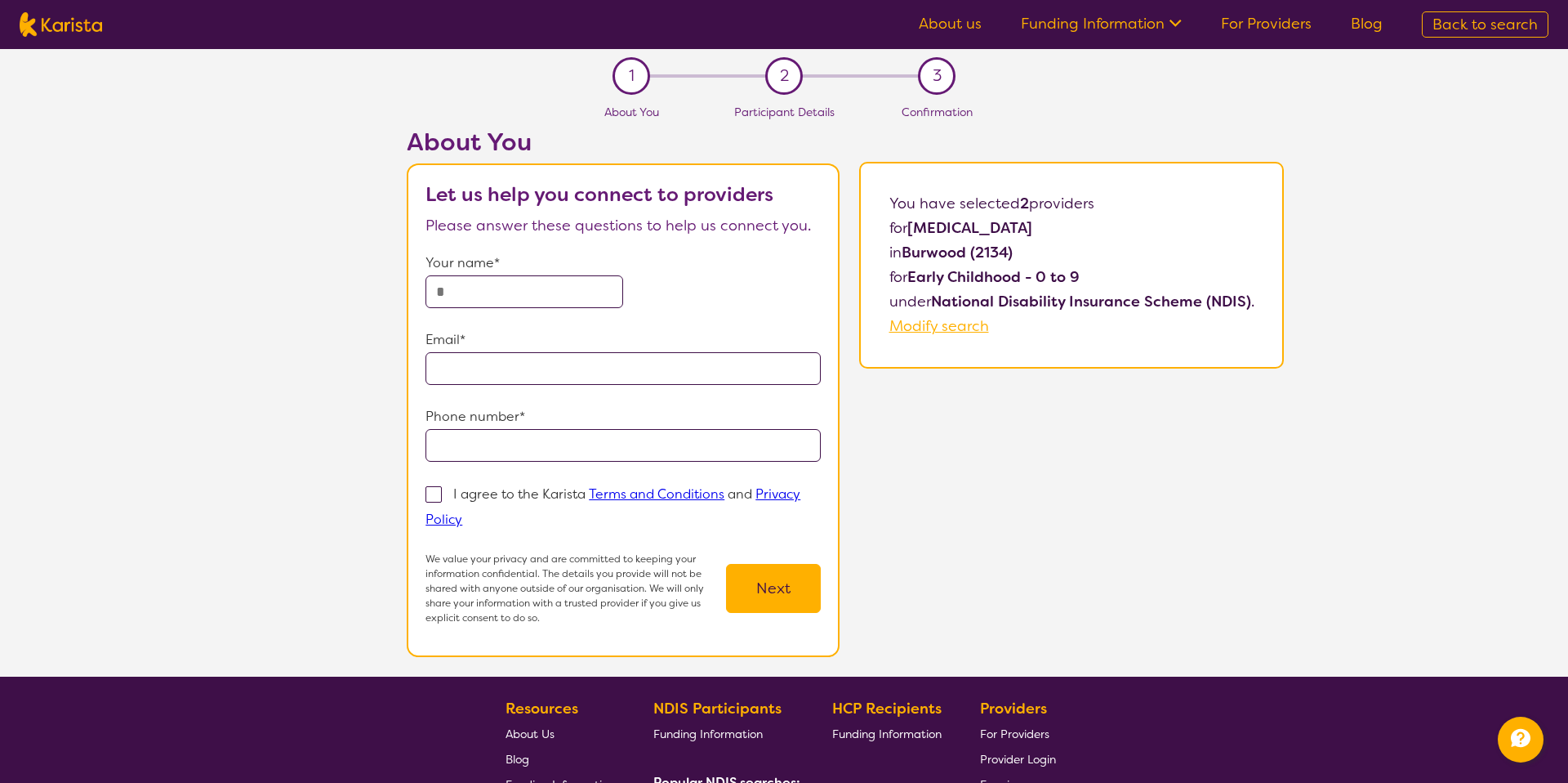
select select "by_score"
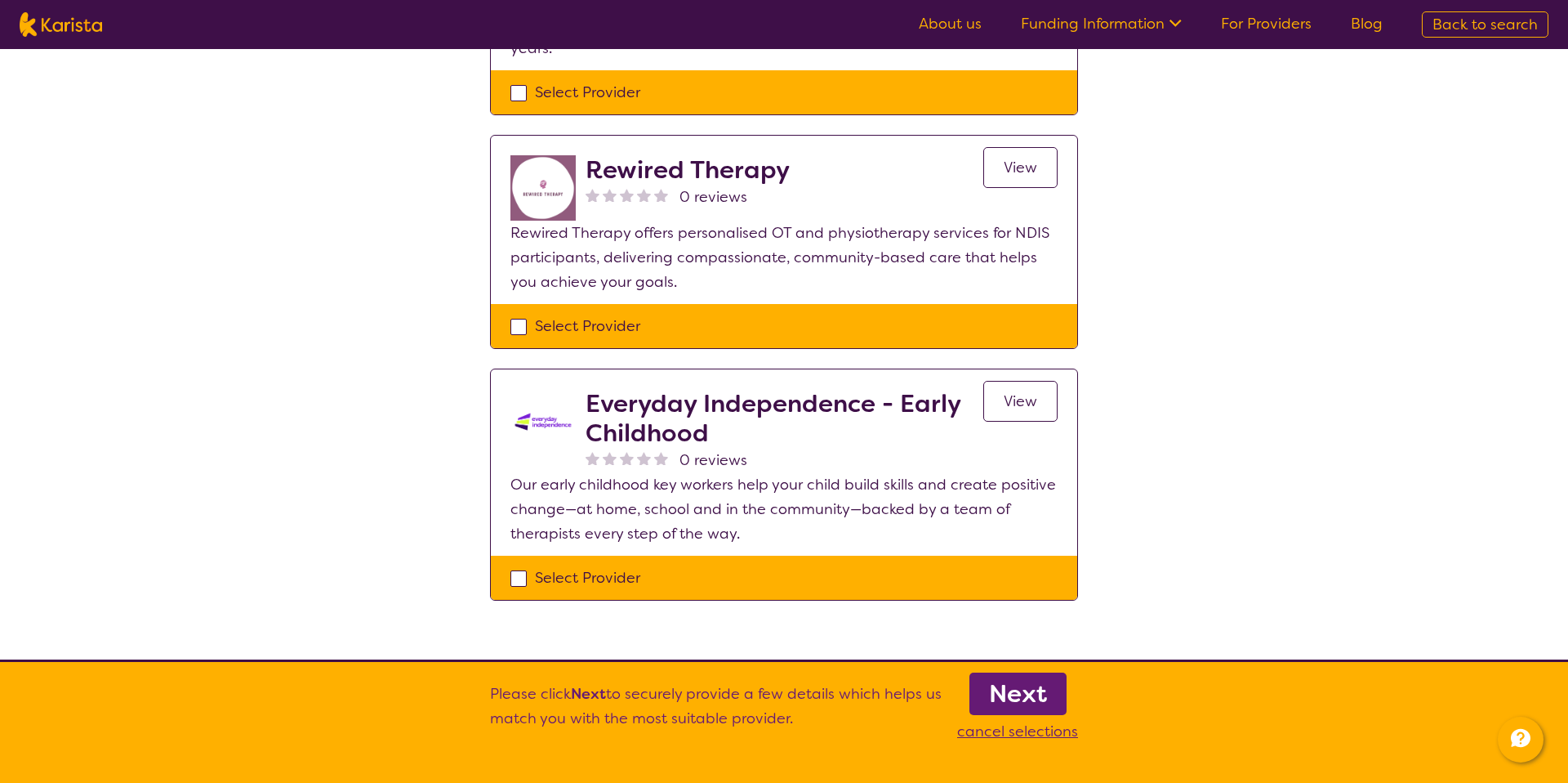
scroll to position [1886, 0]
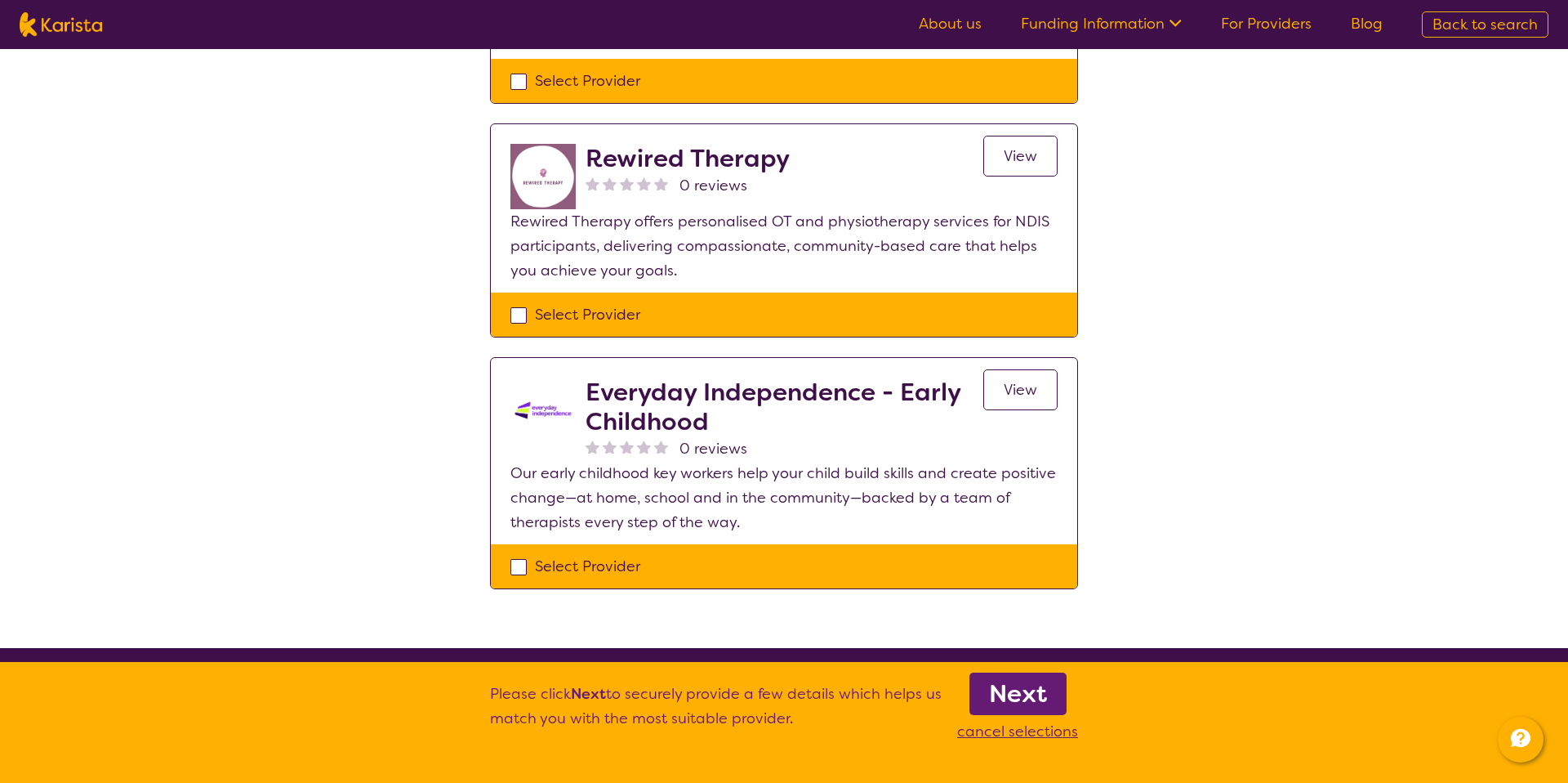
click at [545, 411] on img at bounding box center [543, 410] width 65 height 65
click at [606, 388] on h2 "Everyday Independence - Early Childhood" at bounding box center [784, 407] width 397 height 59
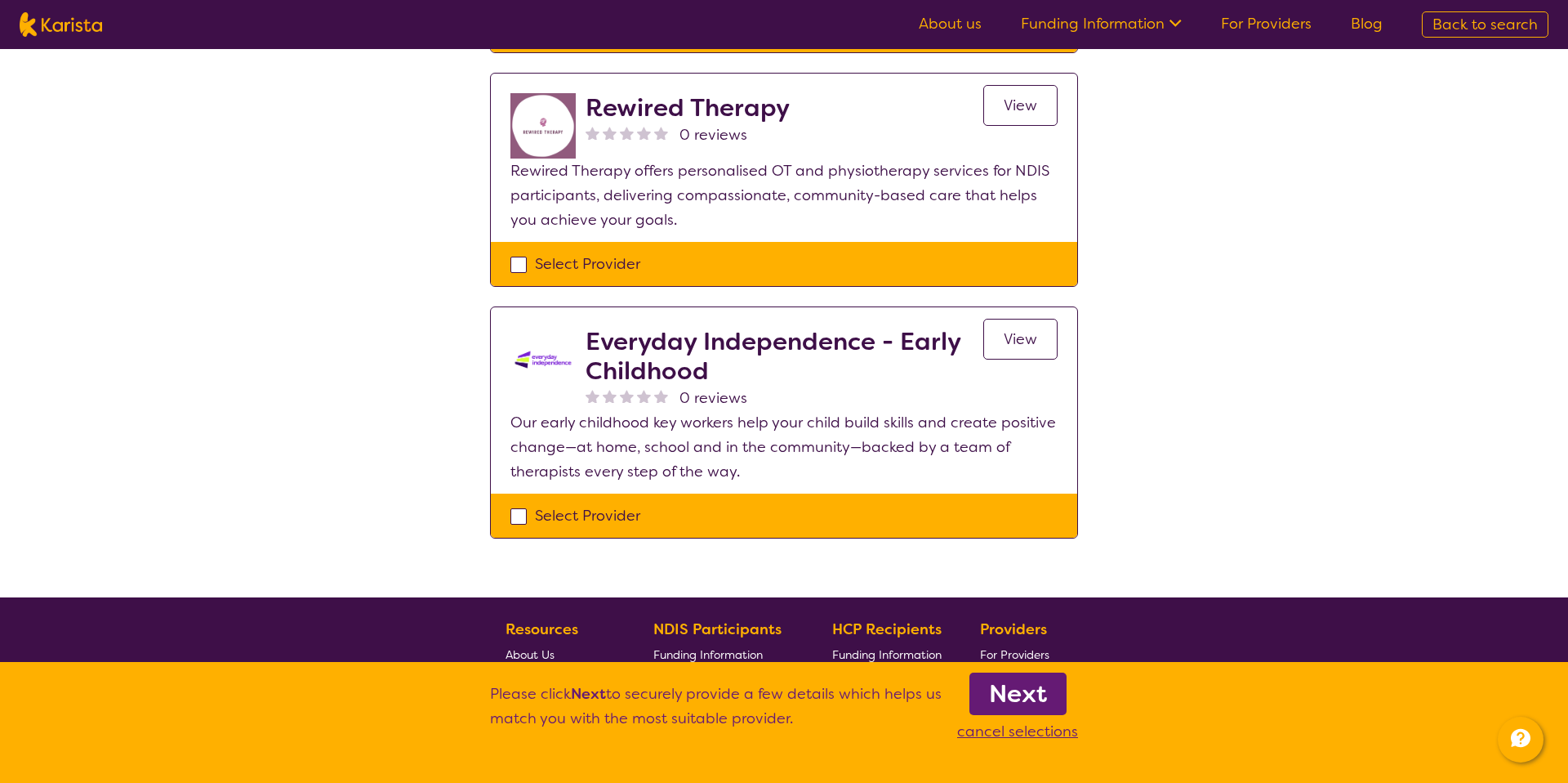
scroll to position [1947, 0]
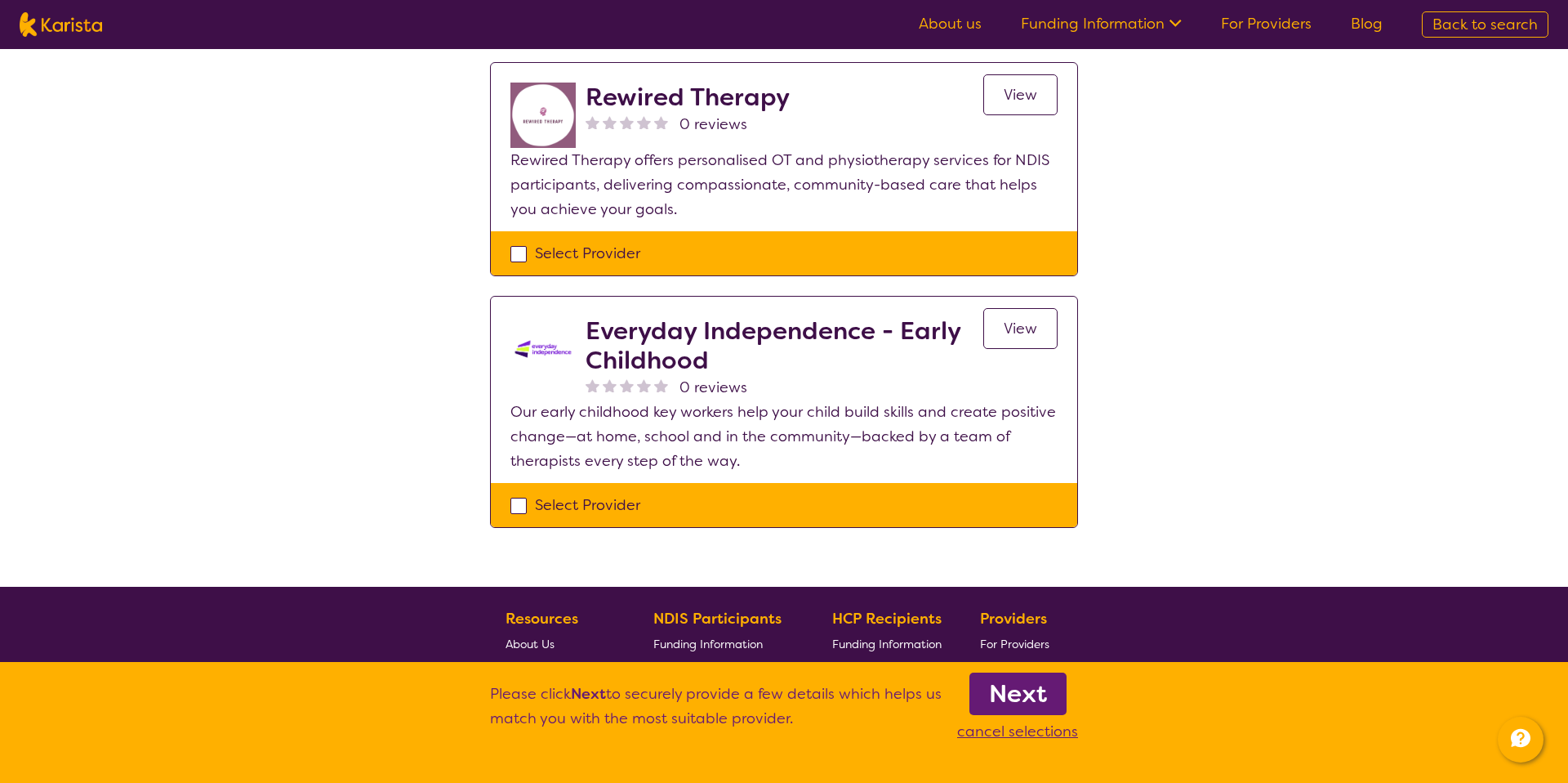
click at [530, 506] on div "Select Provider" at bounding box center [784, 504] width 547 height 25
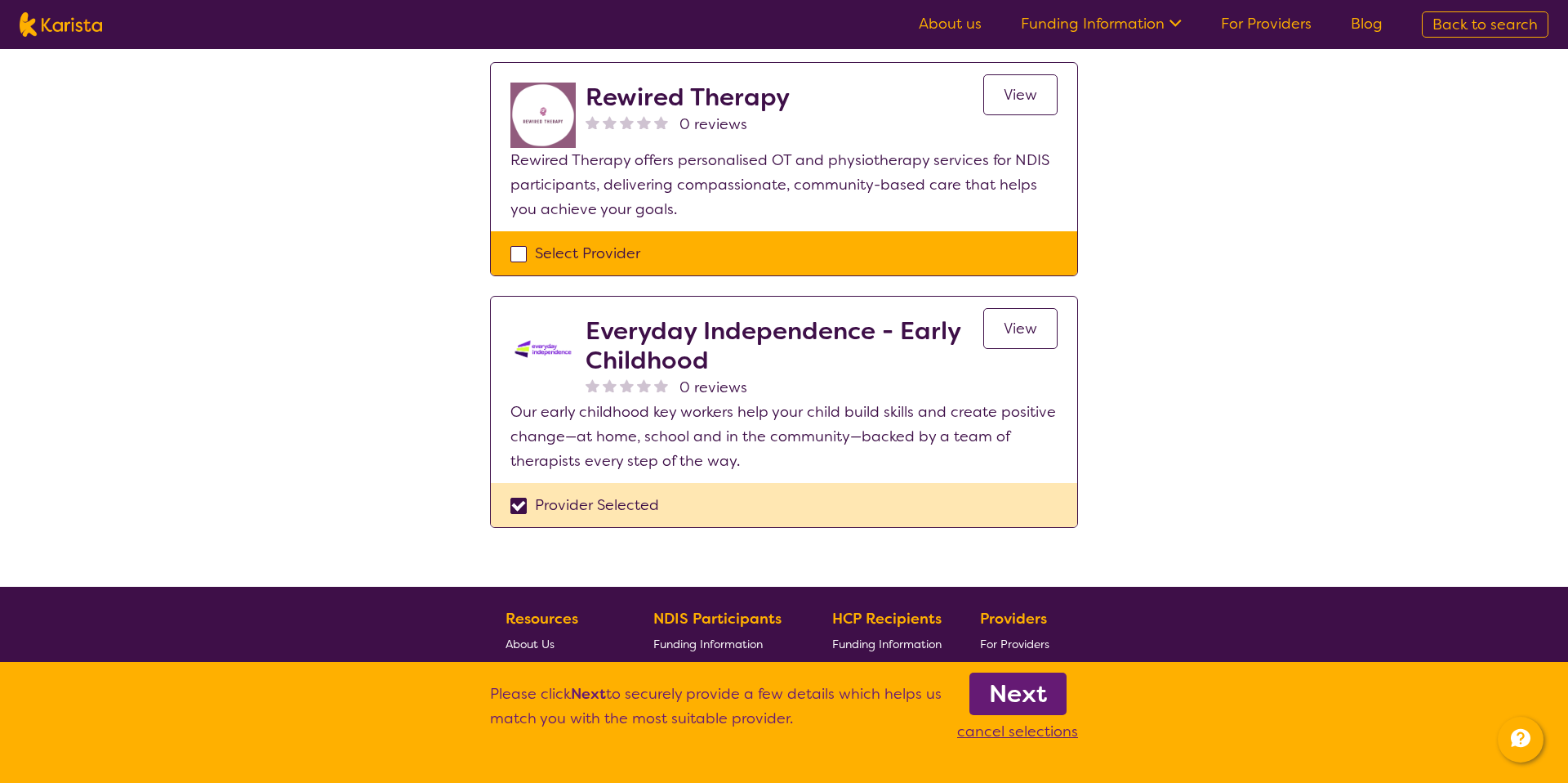
click at [530, 506] on div "Provider Selected" at bounding box center [784, 504] width 547 height 25
checkbox input "false"
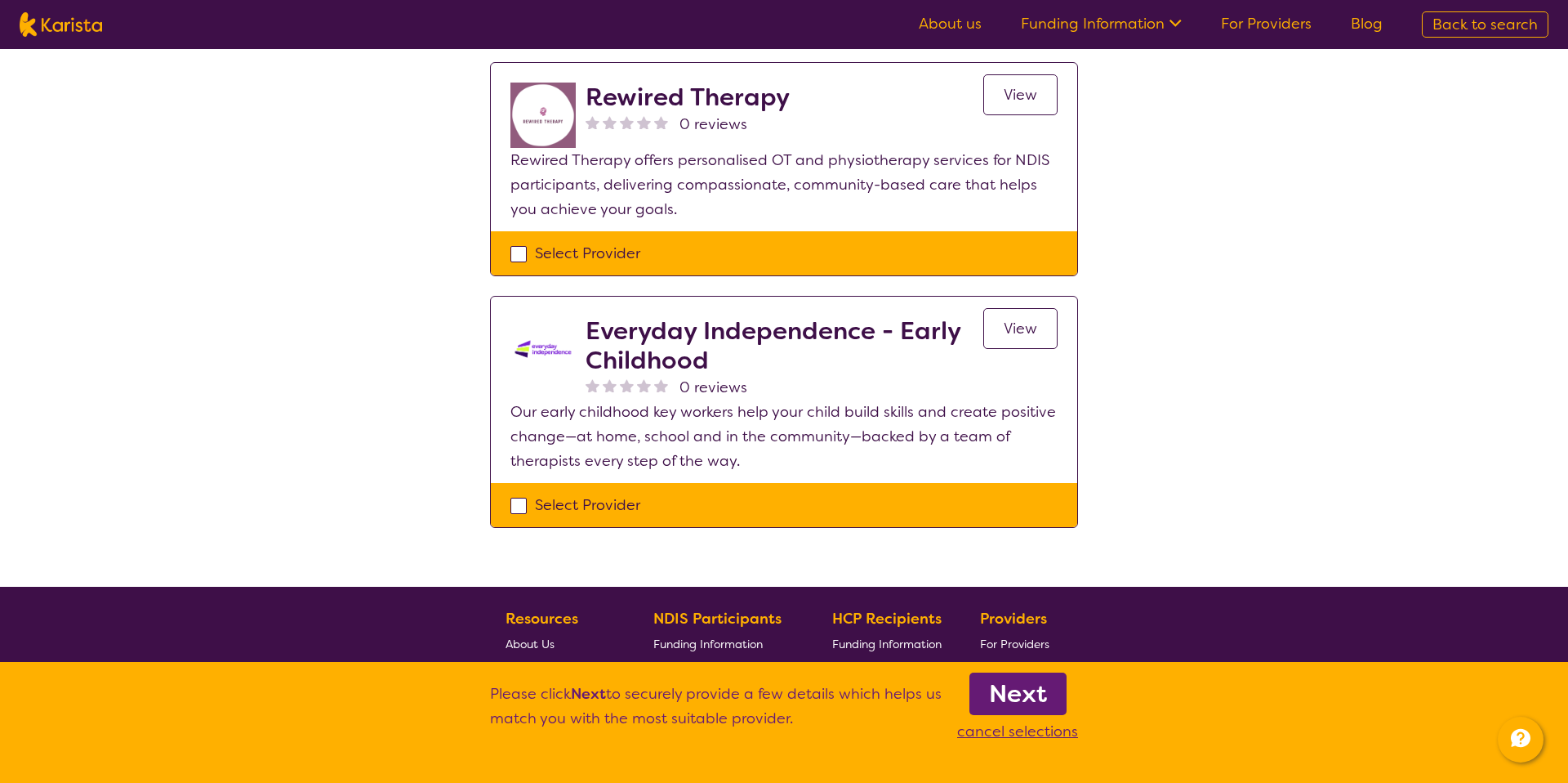
click at [1044, 738] on p "cancel selections" at bounding box center [1018, 731] width 121 height 25
checkbox input "false"
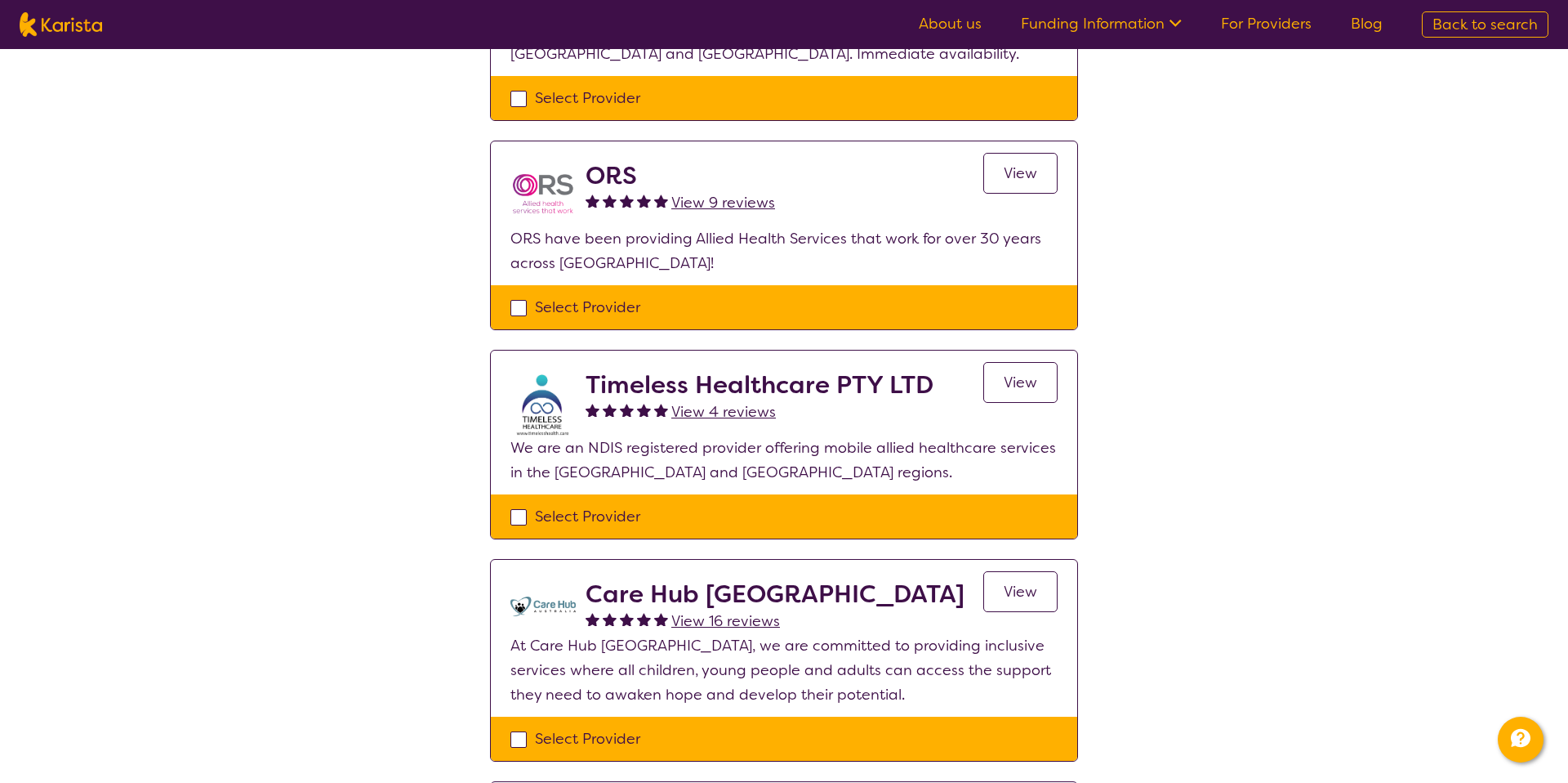
scroll to position [796, 0]
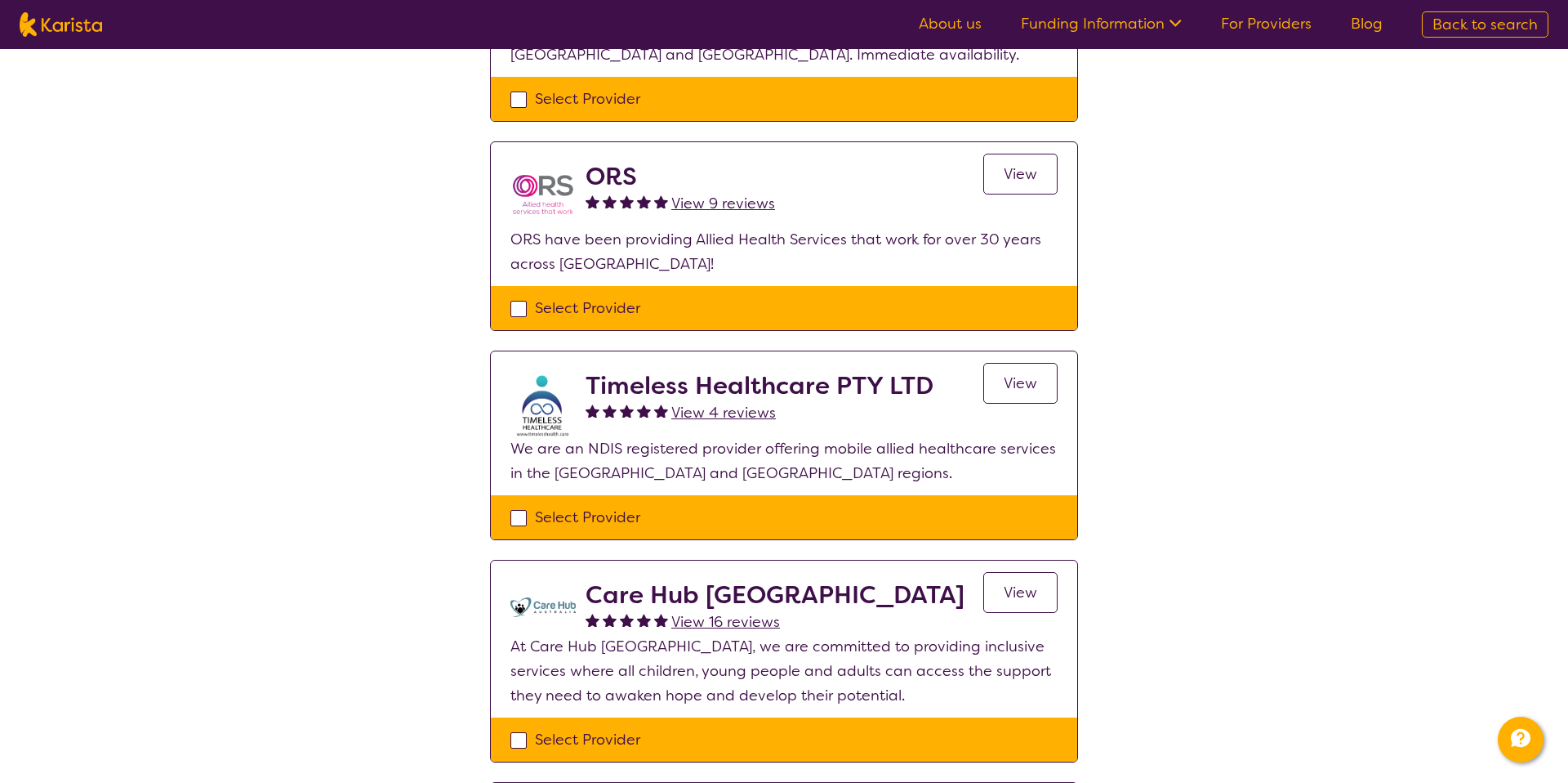
click at [757, 624] on span "View 16 reviews" at bounding box center [726, 621] width 108 height 20
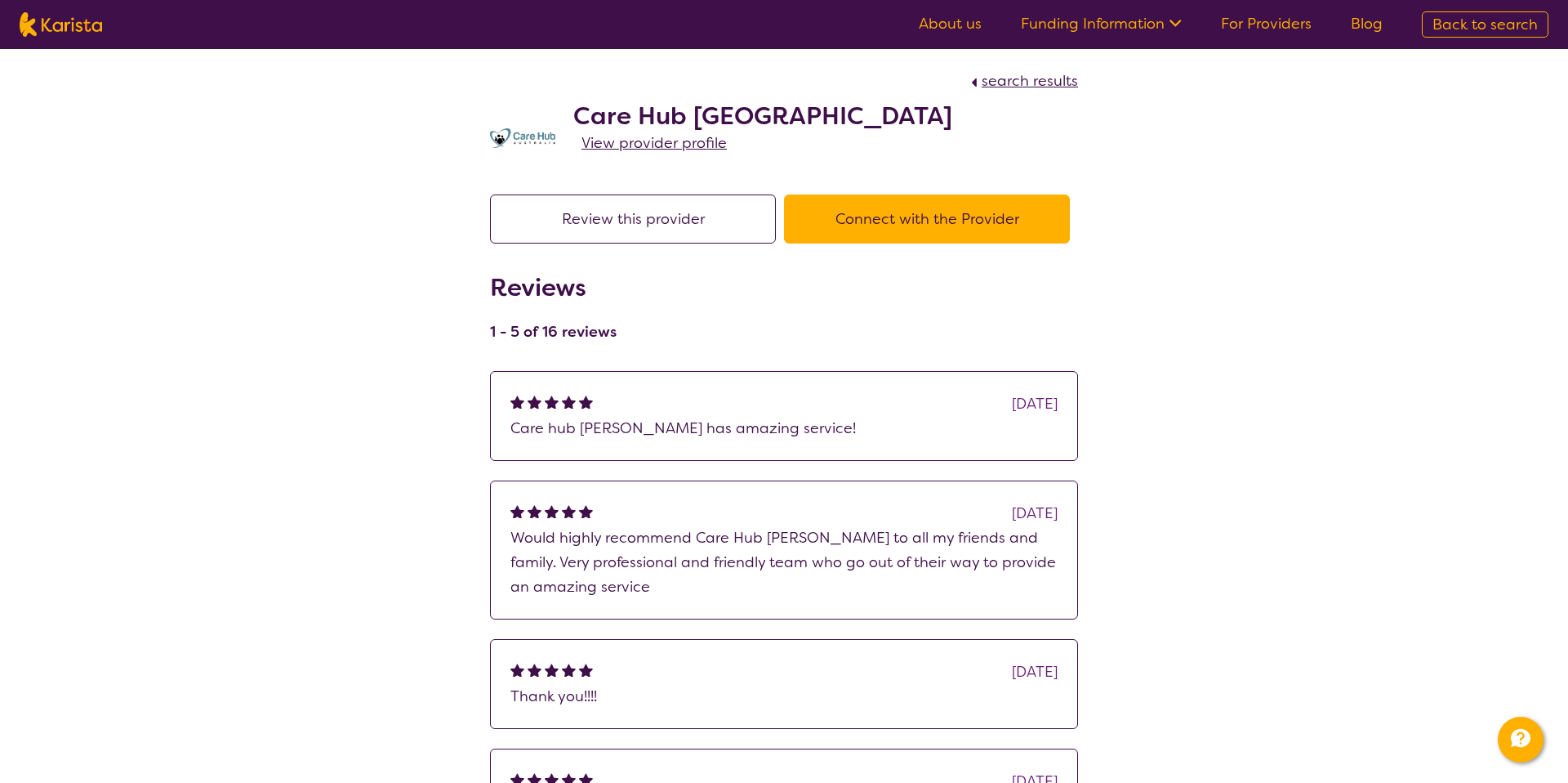
select select "by_score"
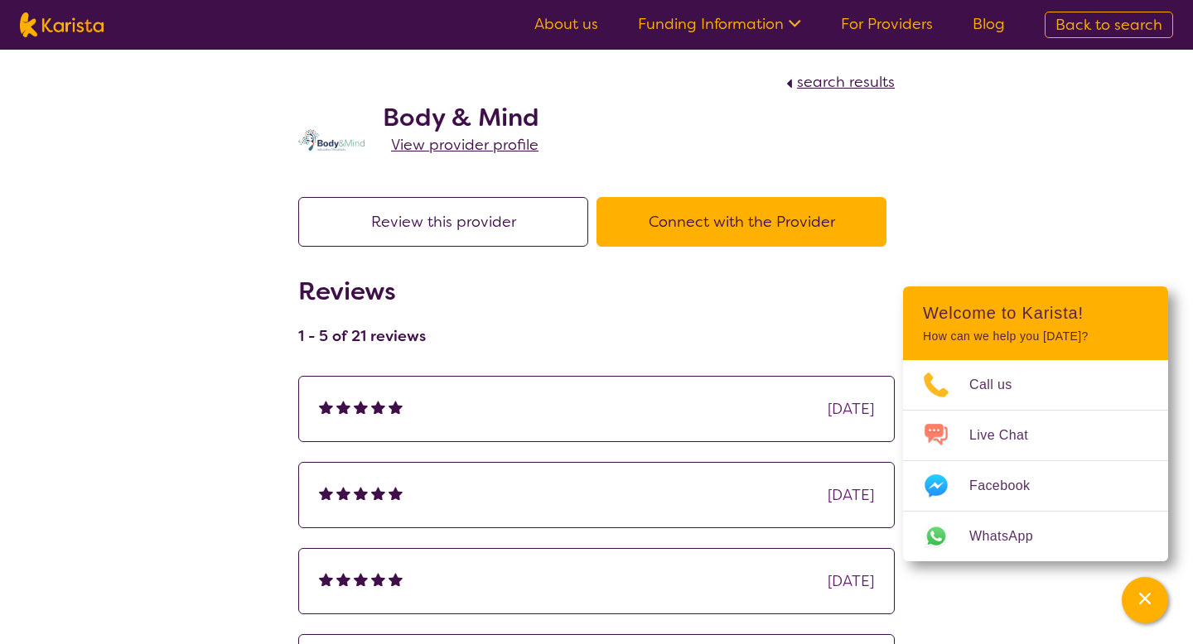
scroll to position [218, 0]
